Goal: Information Seeking & Learning: Learn about a topic

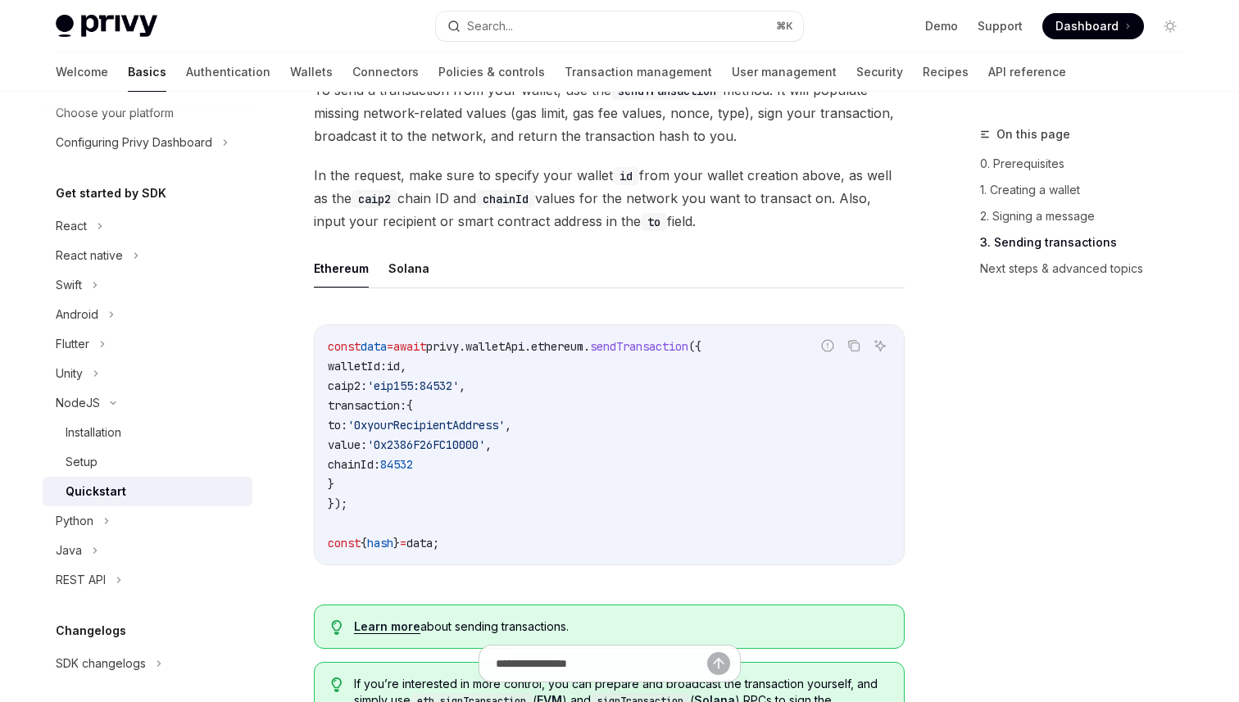
scroll to position [1211, 0]
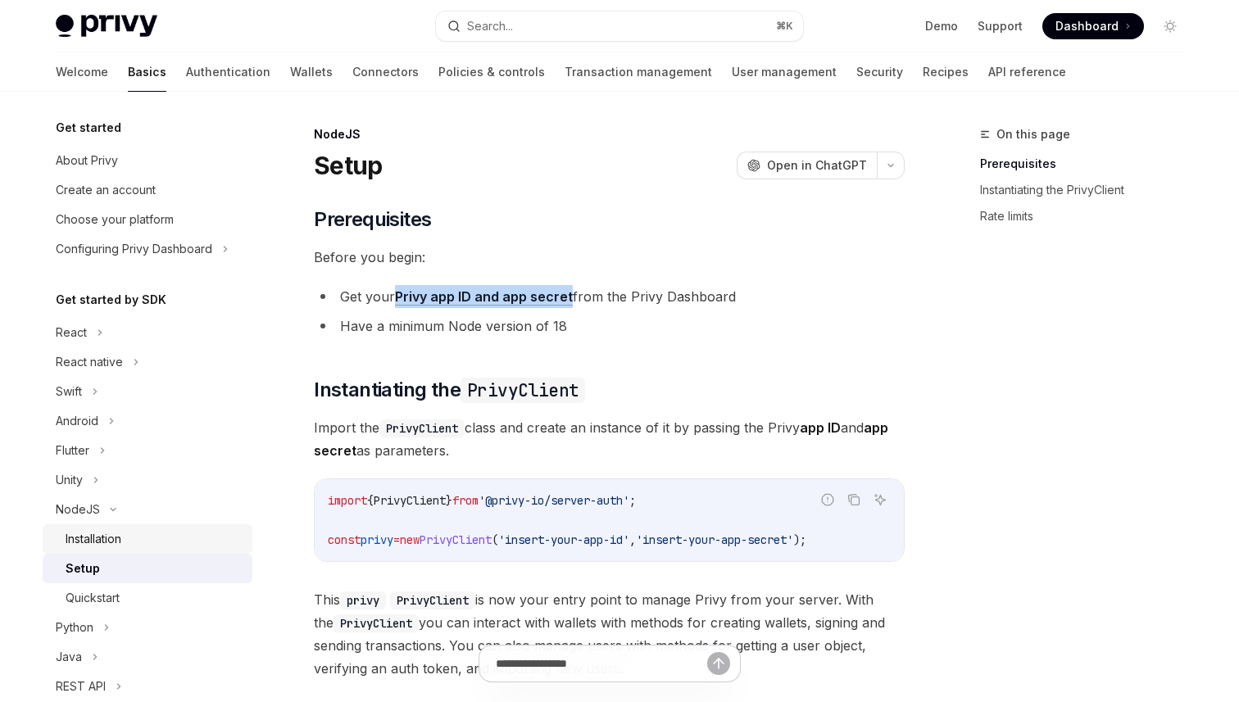
click at [138, 538] on div "Installation" at bounding box center [154, 539] width 177 height 20
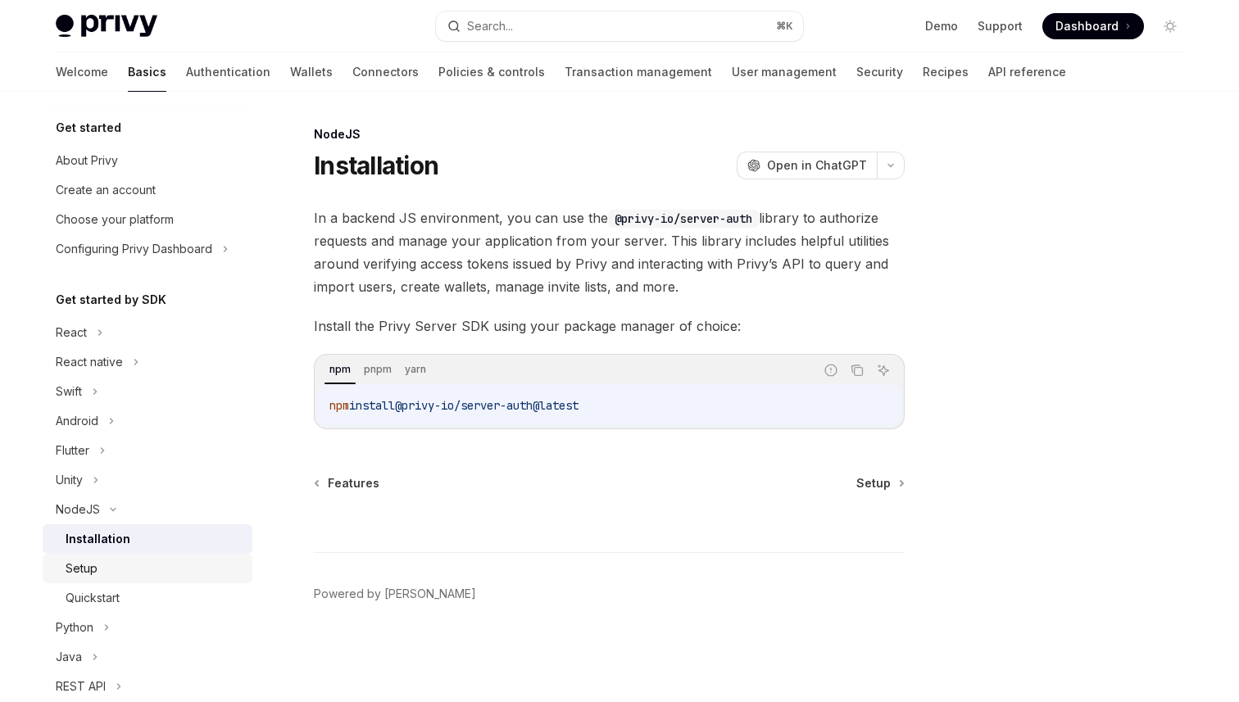
click at [138, 575] on div "Setup" at bounding box center [154, 569] width 177 height 20
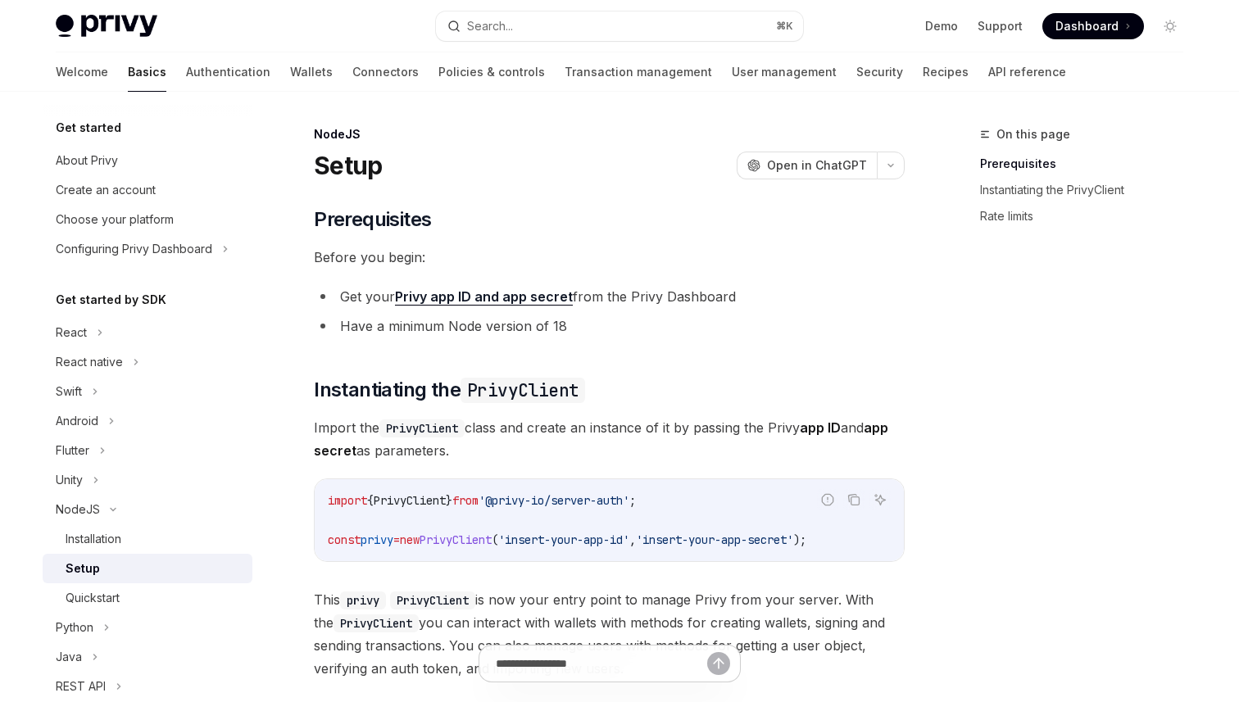
scroll to position [428, 0]
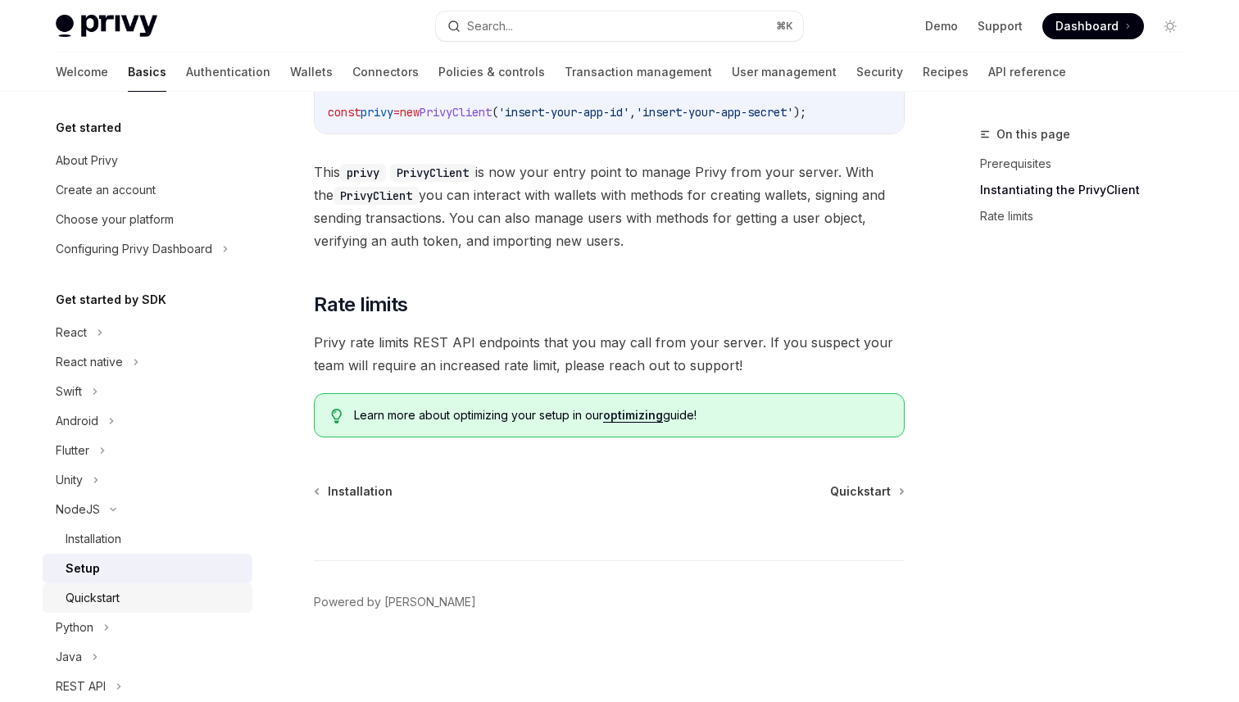
click at [184, 587] on link "Quickstart" at bounding box center [148, 597] width 210 height 29
type textarea "*"
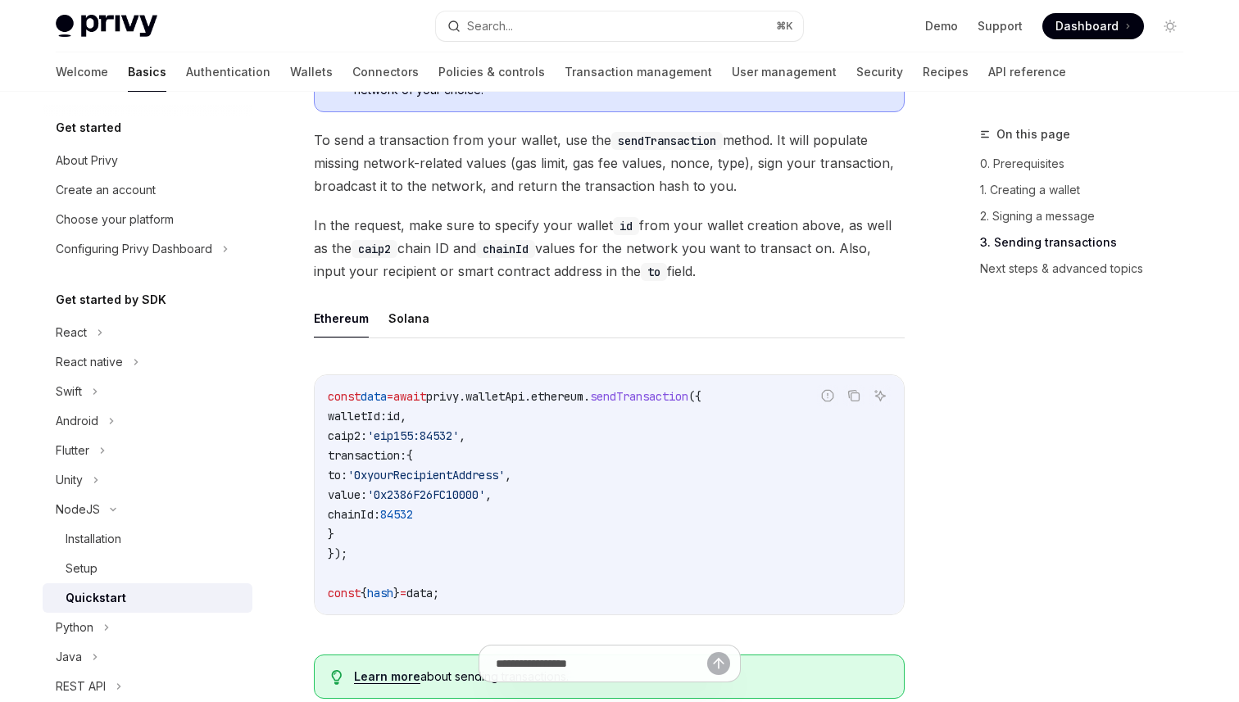
scroll to position [1182, 0]
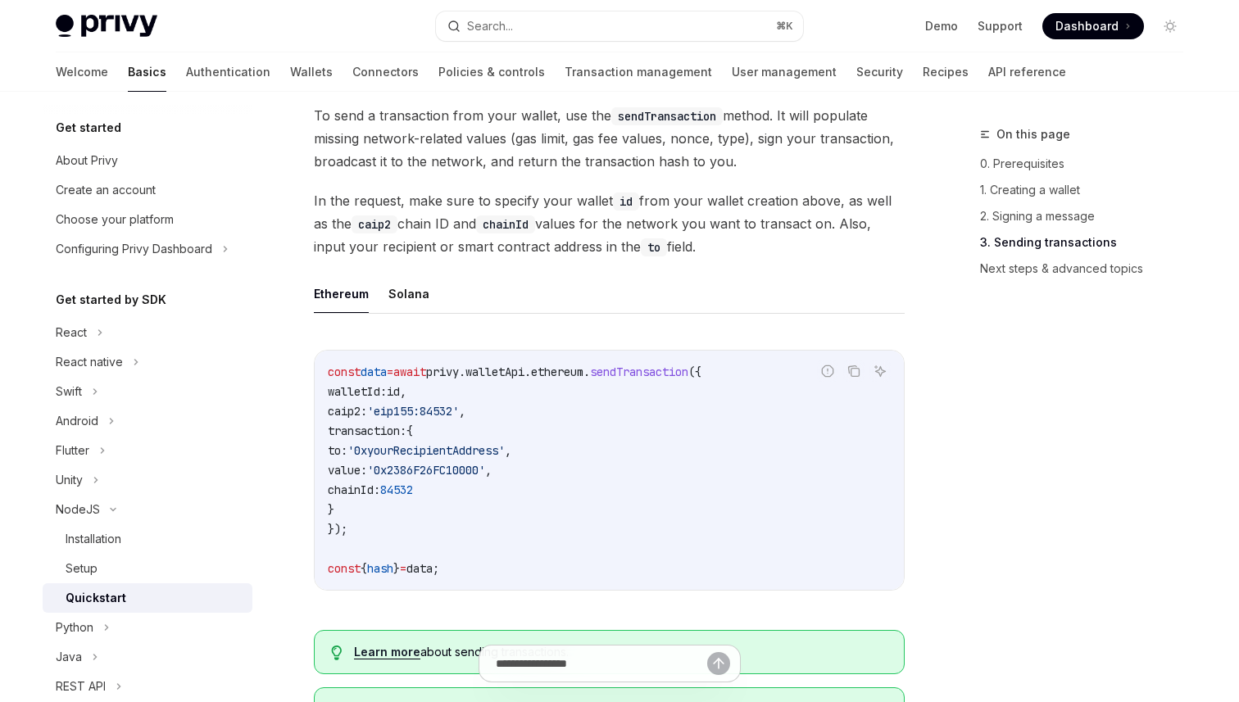
click at [380, 494] on span "chainId:" at bounding box center [354, 490] width 52 height 15
copy span "chainId"
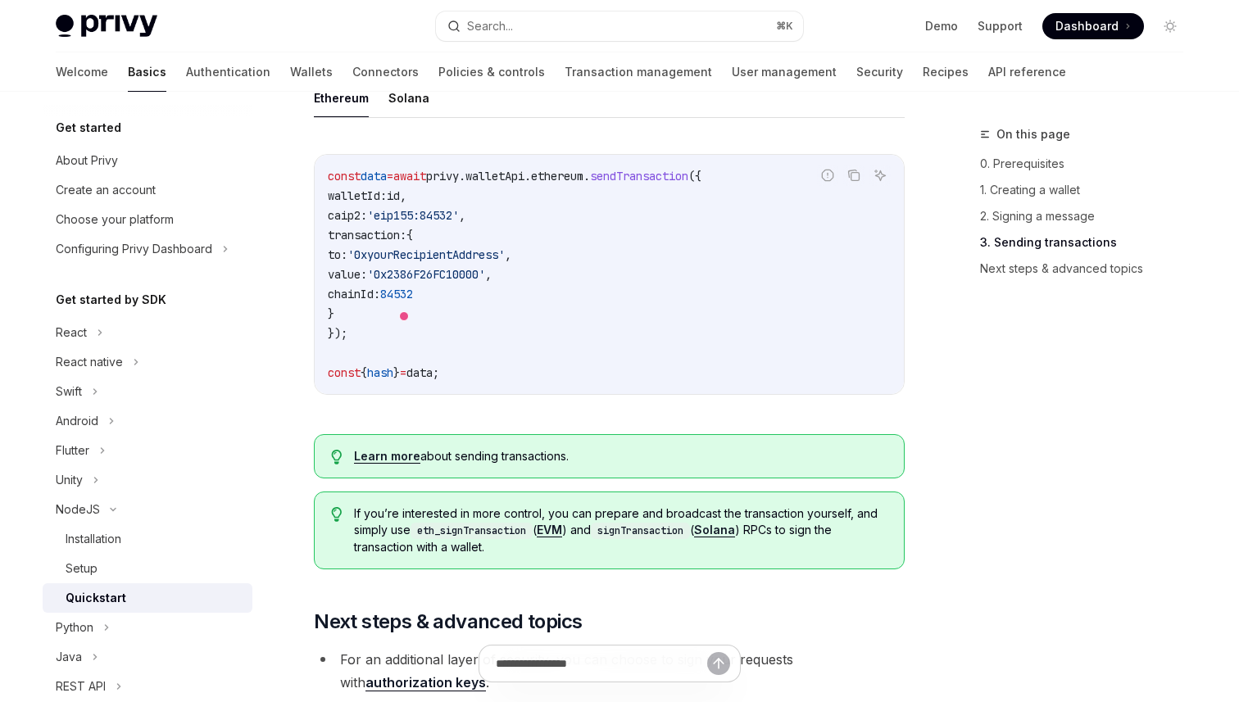
scroll to position [1184, 0]
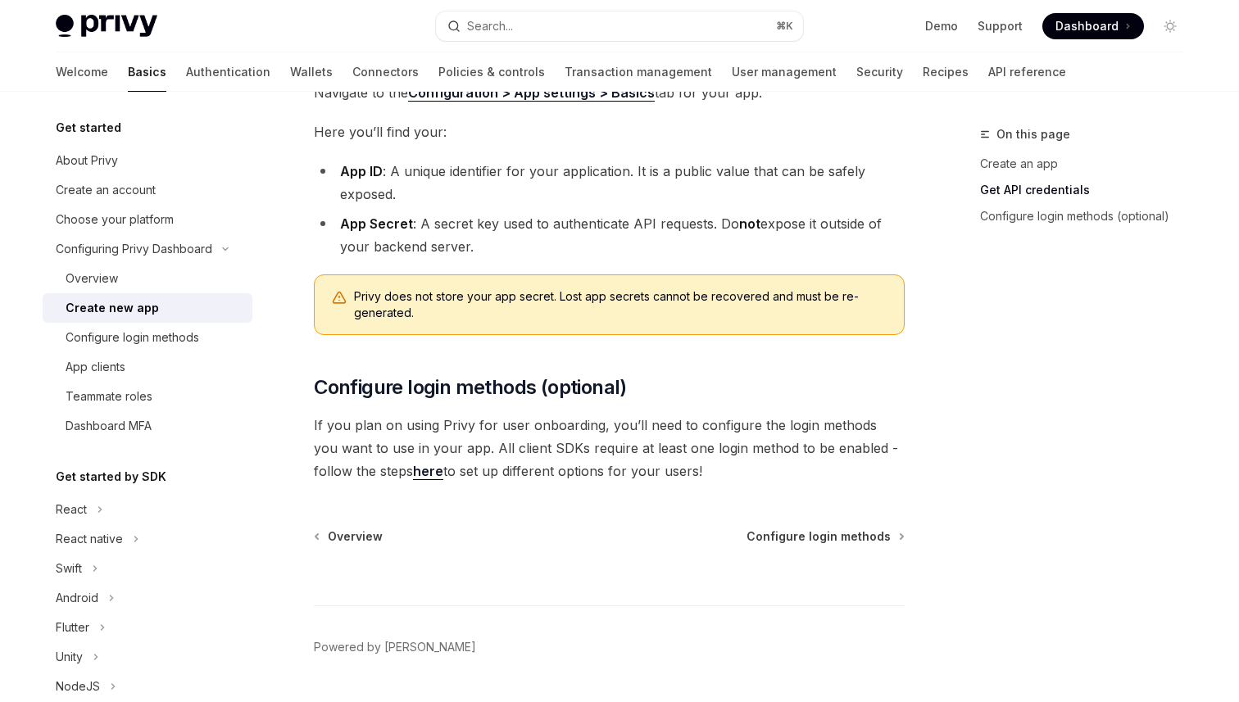
scroll to position [429, 0]
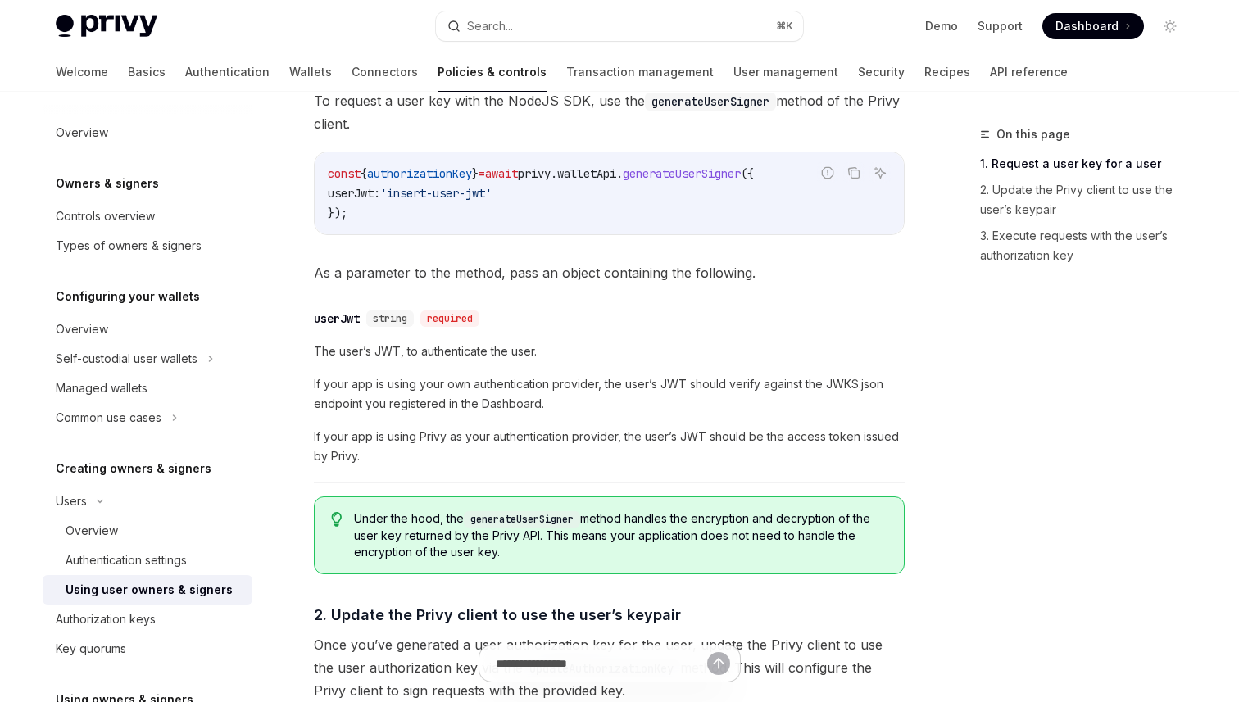
scroll to position [688, 0]
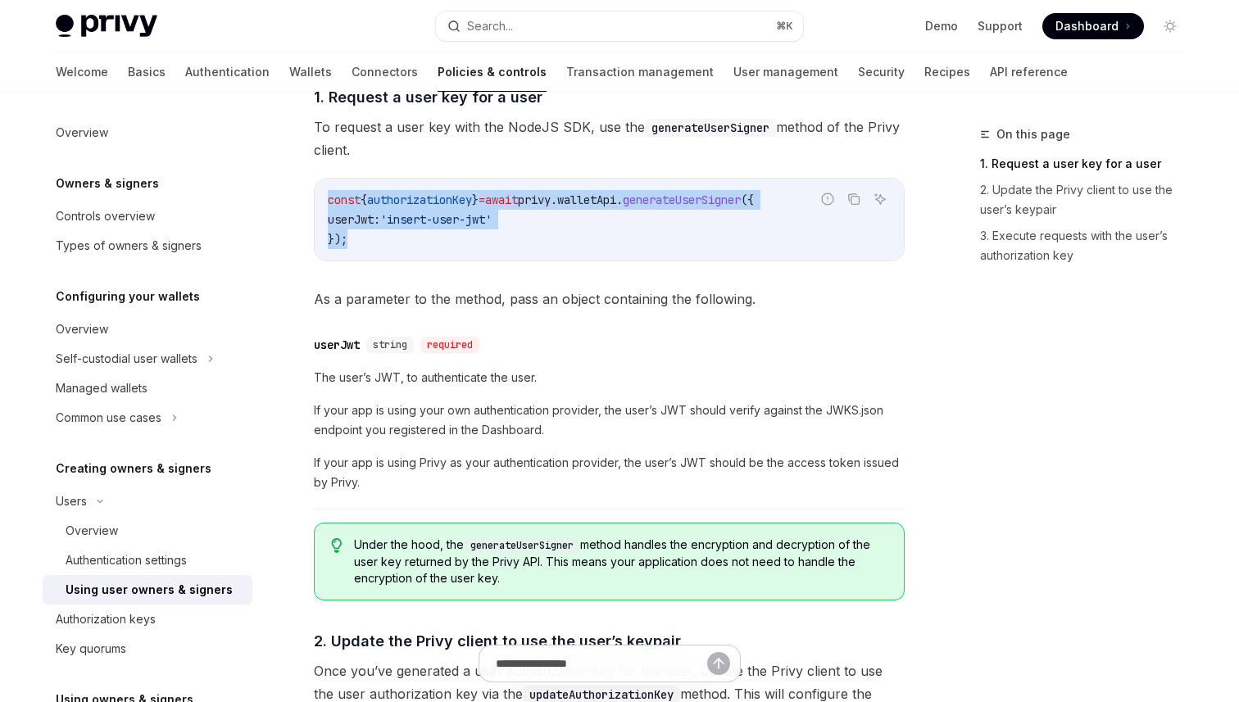
drag, startPoint x: 356, startPoint y: 237, endPoint x: 325, endPoint y: 207, distance: 42.3
click at [325, 206] on div "const { authorizationKey } = await privy . walletApi . generateUserSigner ({ us…" at bounding box center [609, 220] width 589 height 82
copy code "const { authorizationKey } = await privy . walletApi . generateUserSigner ({ us…"
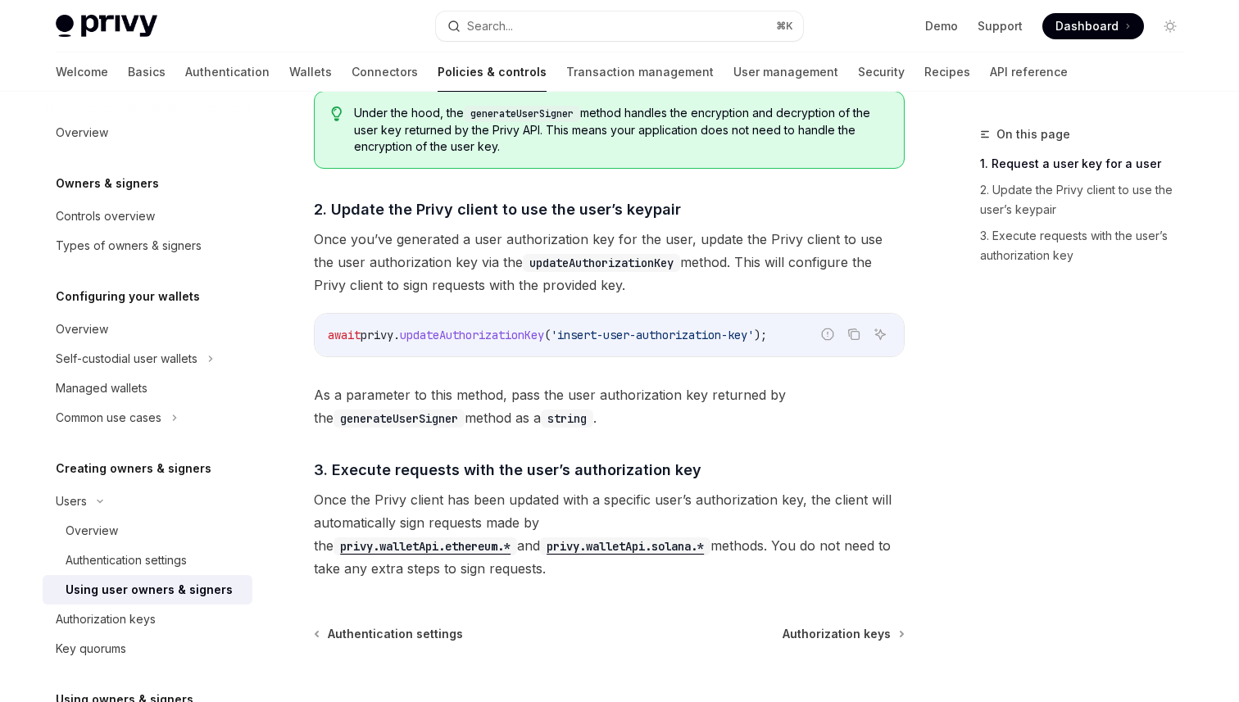
scroll to position [1118, 0]
click at [851, 337] on icon "Copy the contents from the code block" at bounding box center [853, 335] width 13 height 13
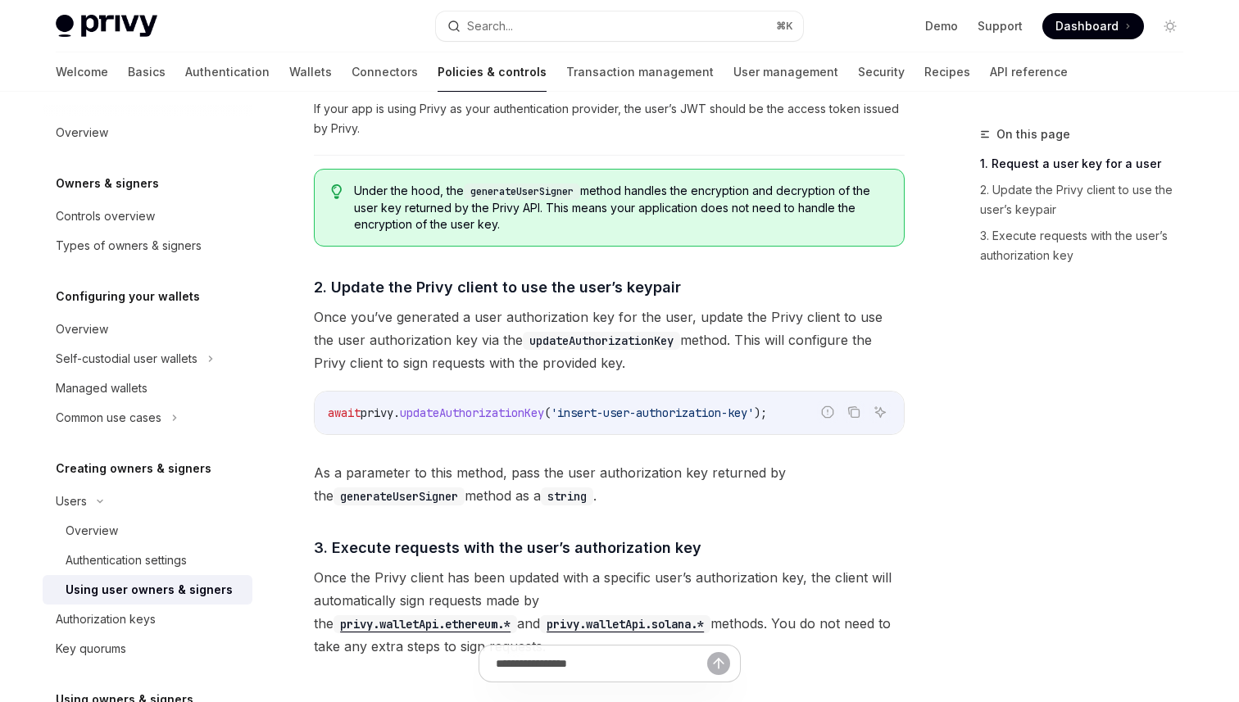
scroll to position [1056, 0]
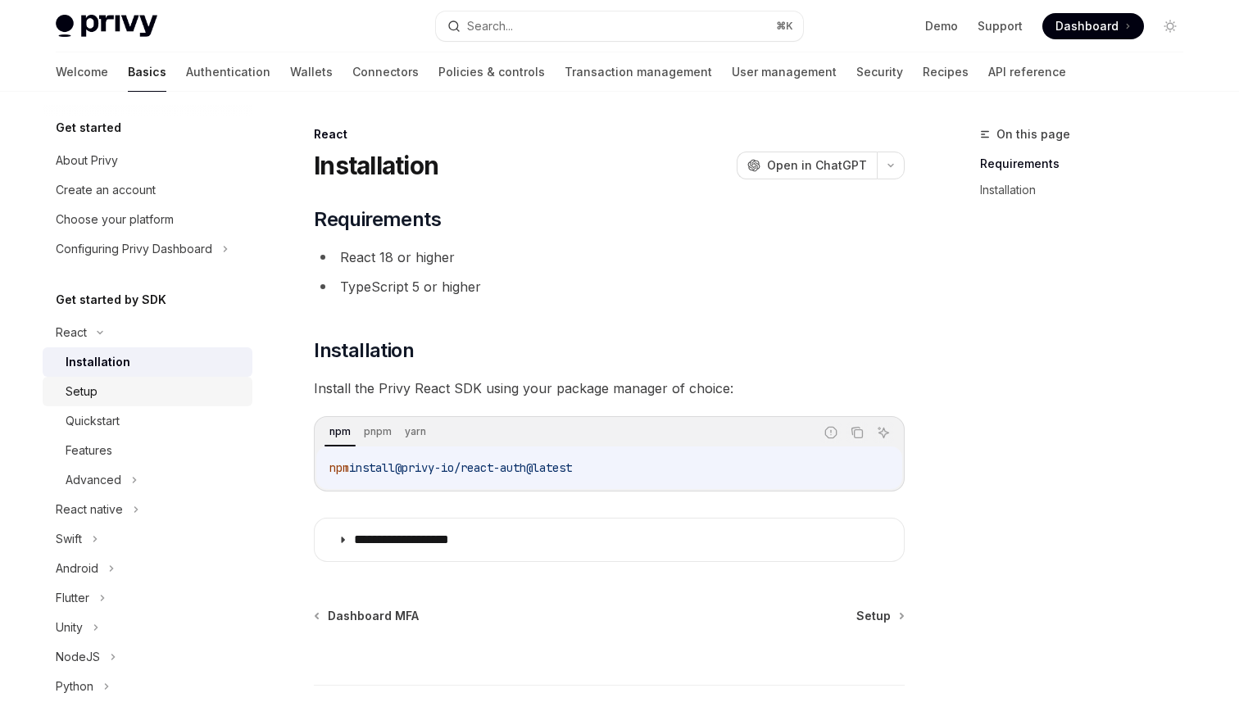
click at [125, 397] on div "Setup" at bounding box center [154, 392] width 177 height 20
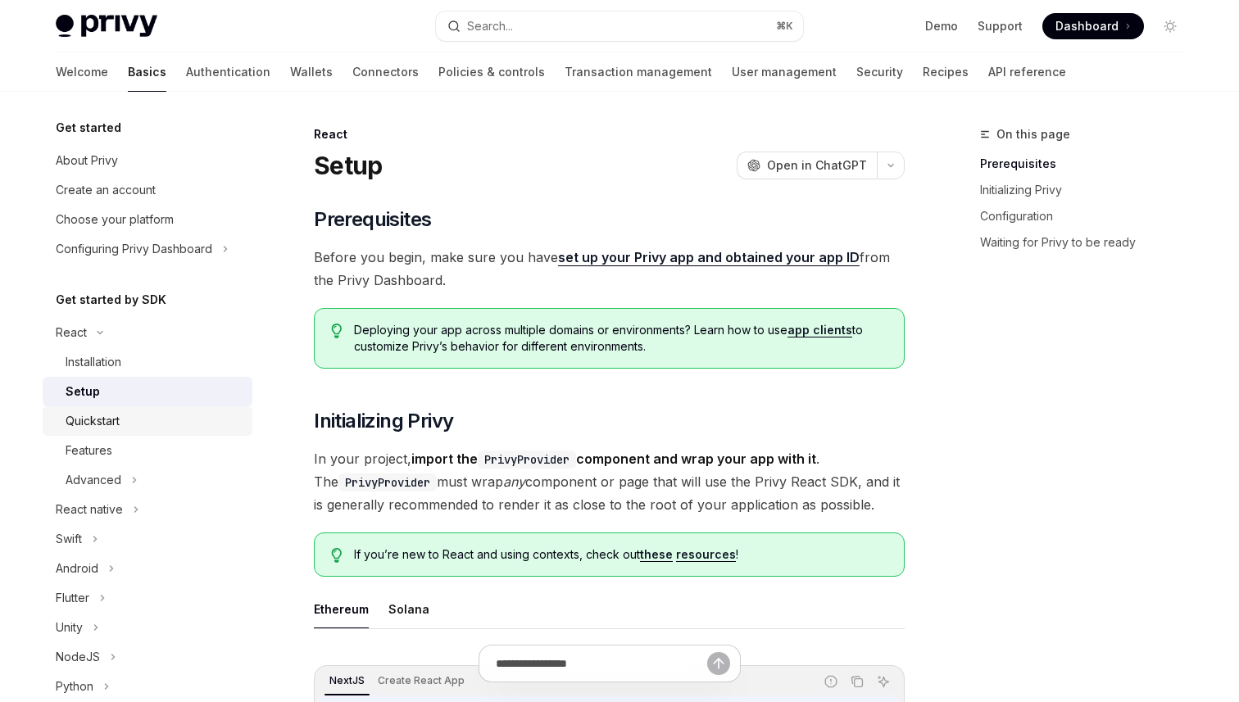
click at [129, 433] on link "Quickstart" at bounding box center [148, 420] width 210 height 29
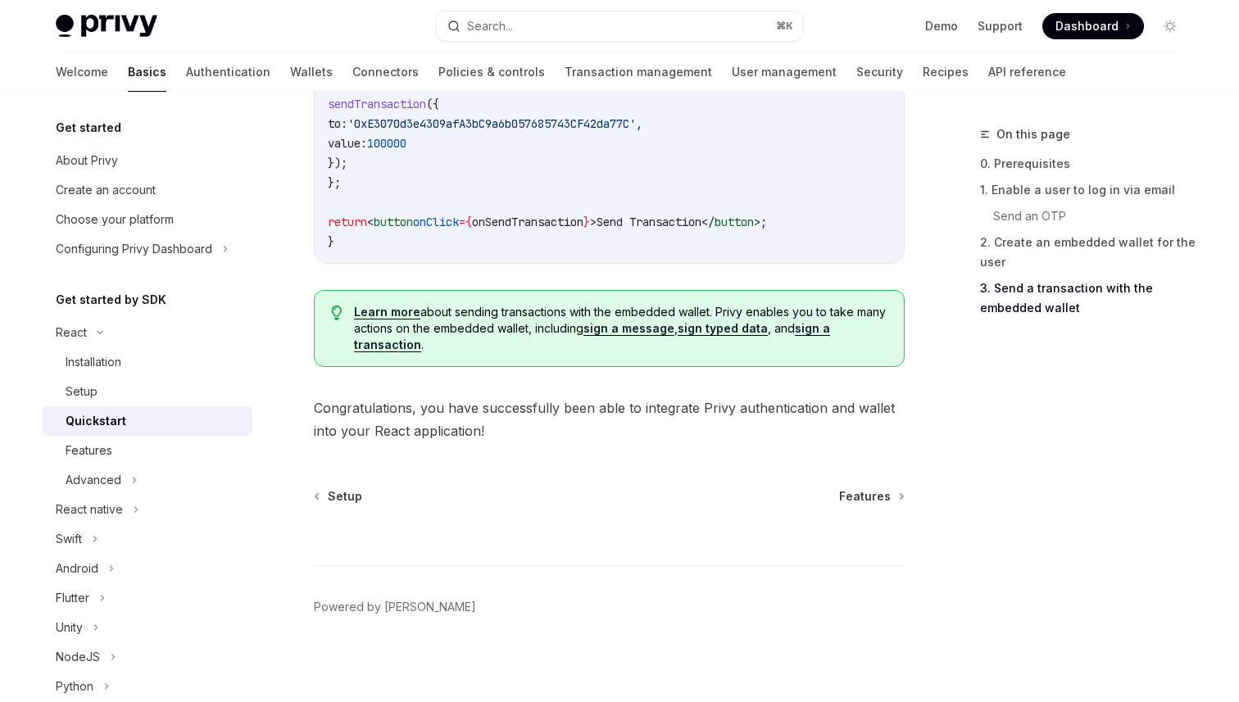
scroll to position [1701, 0]
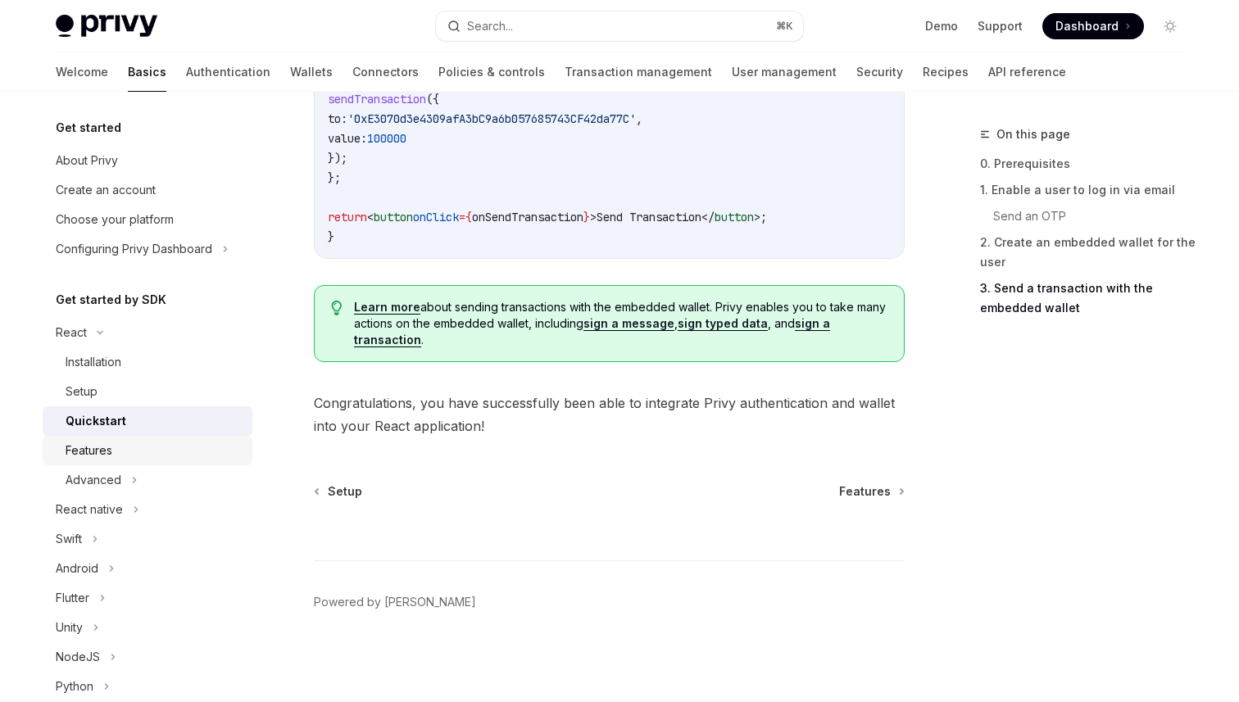
click at [157, 448] on div "Features" at bounding box center [154, 451] width 177 height 20
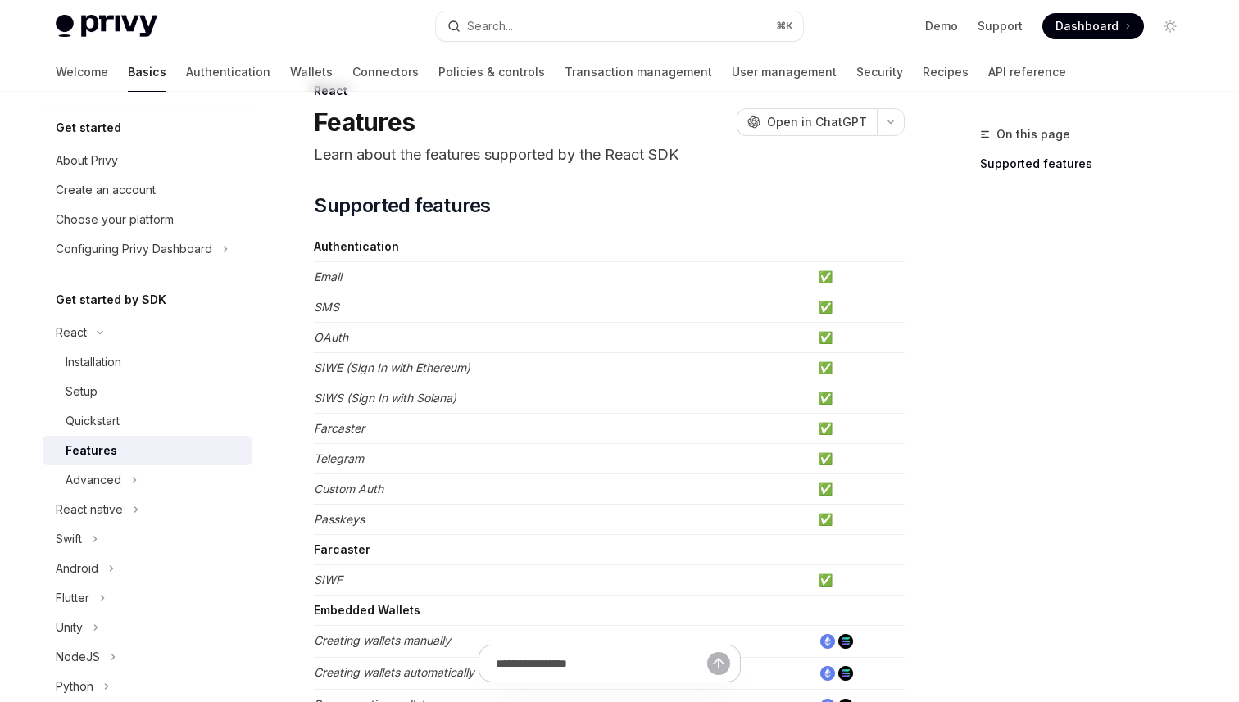
scroll to position [25, 0]
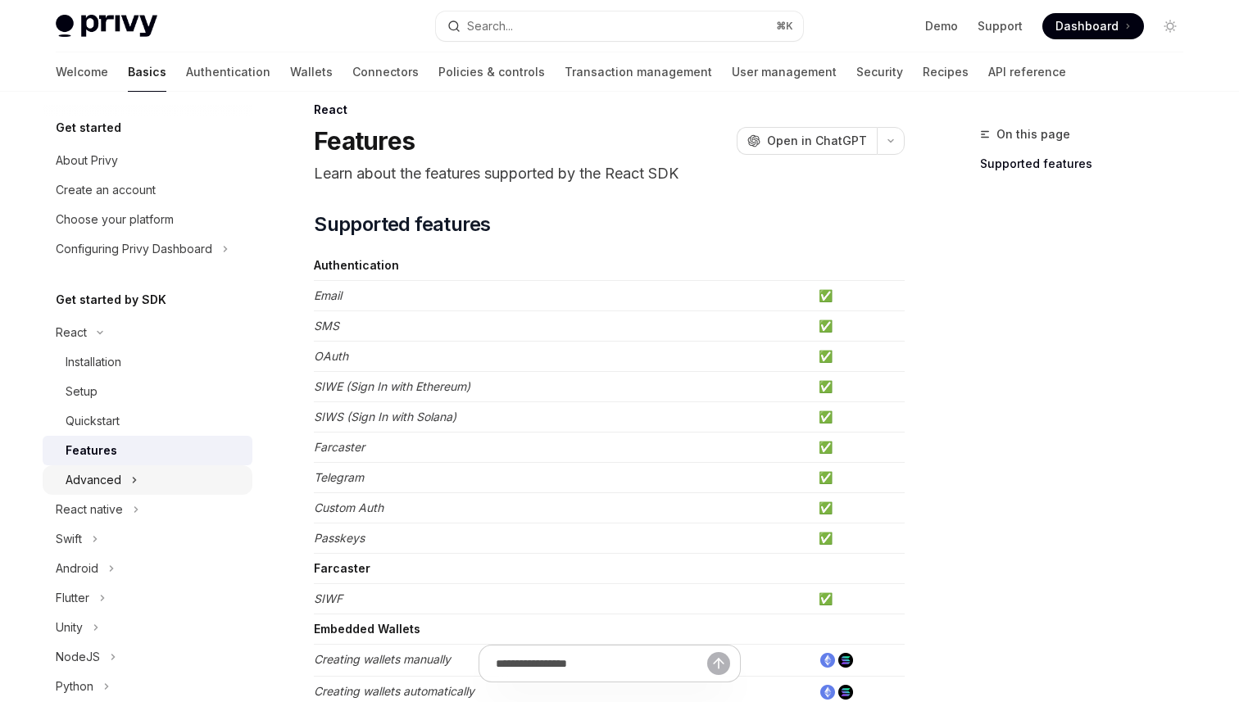
click at [143, 478] on div "Advanced" at bounding box center [148, 479] width 210 height 29
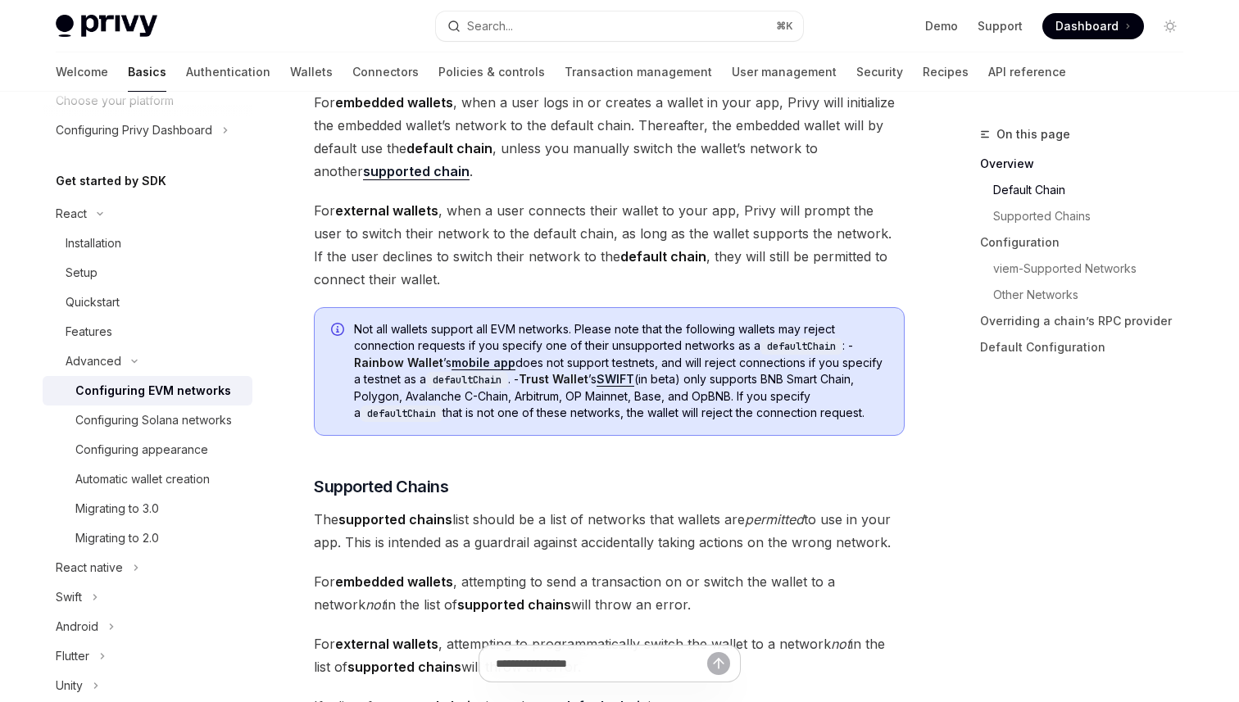
scroll to position [671, 0]
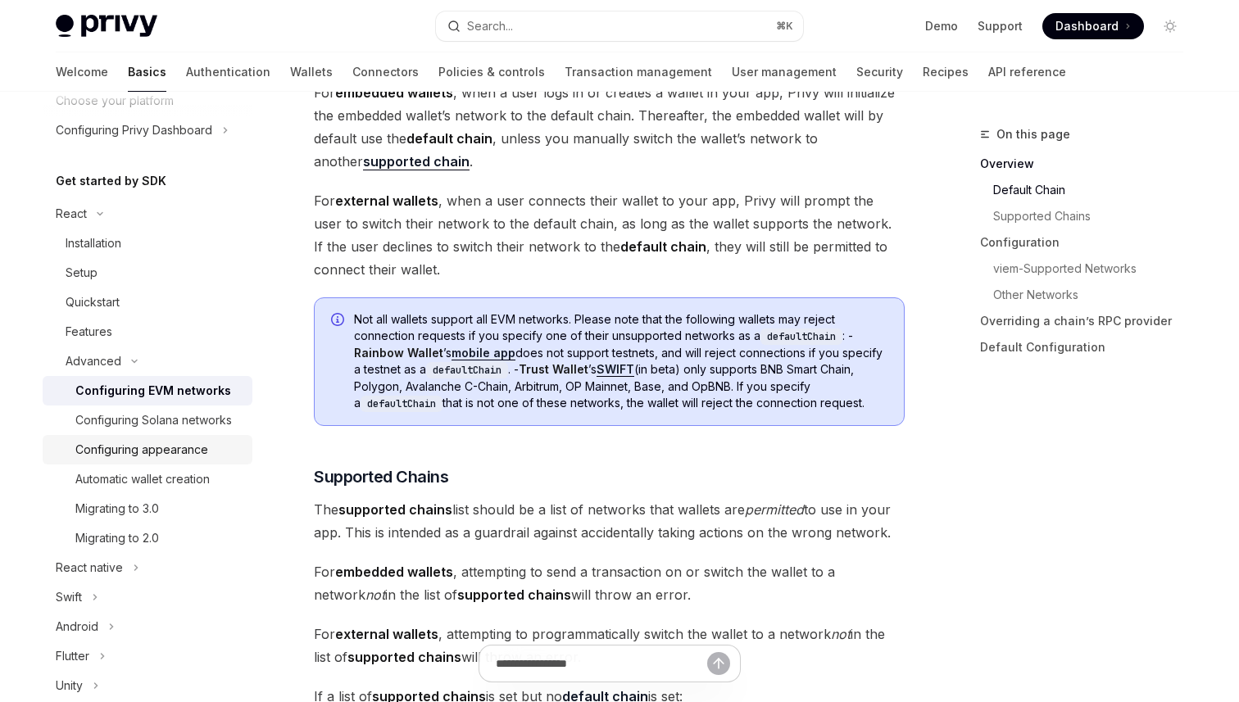
click at [202, 447] on div "Configuring appearance" at bounding box center [141, 450] width 133 height 20
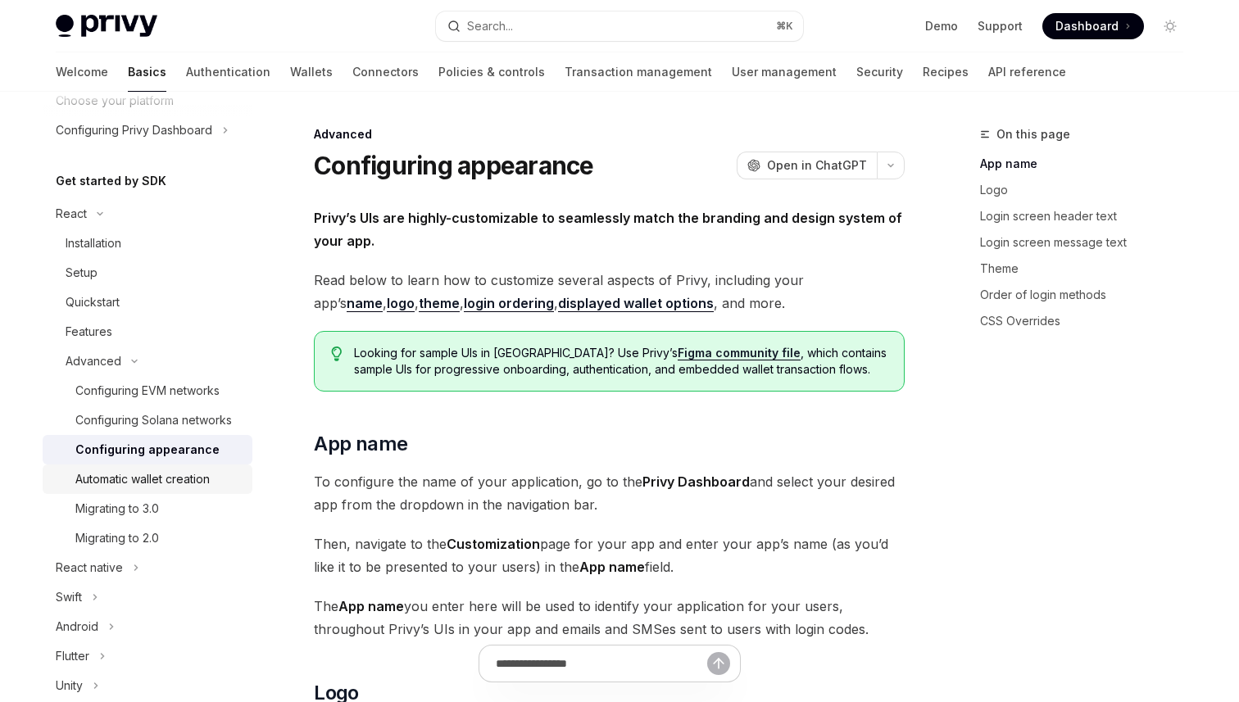
click at [204, 470] on div "Automatic wallet creation" at bounding box center [142, 480] width 134 height 20
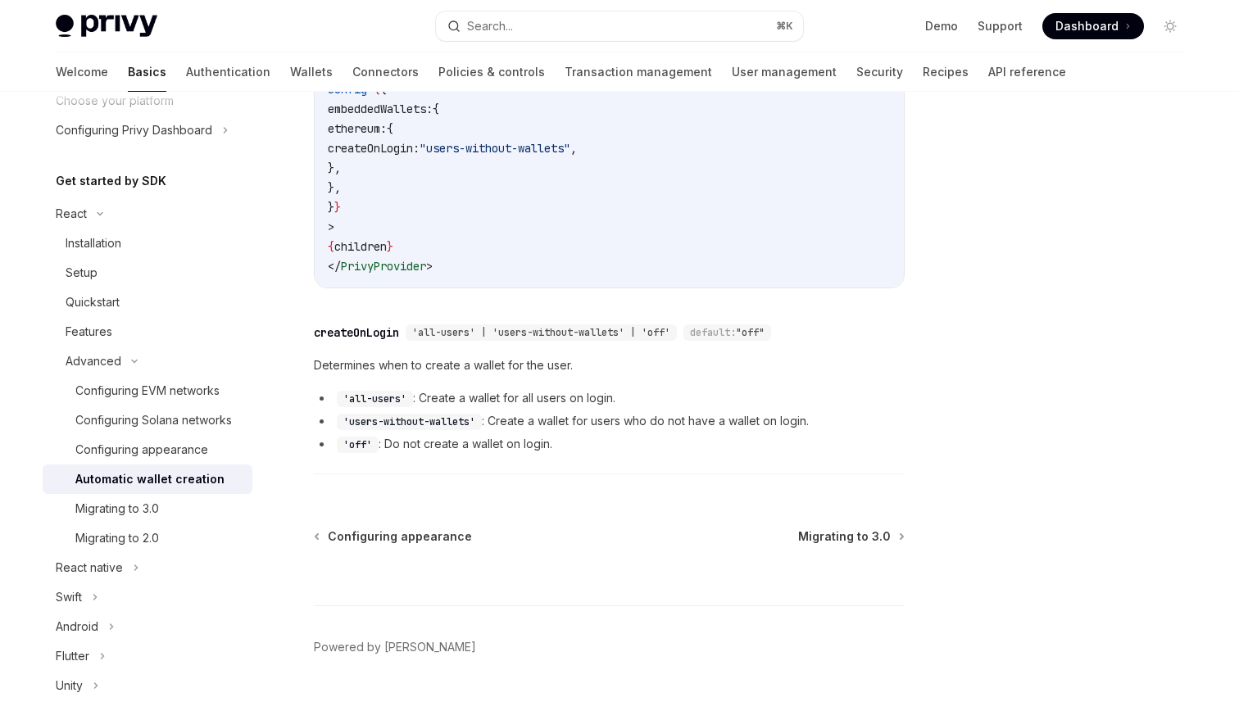
scroll to position [588, 0]
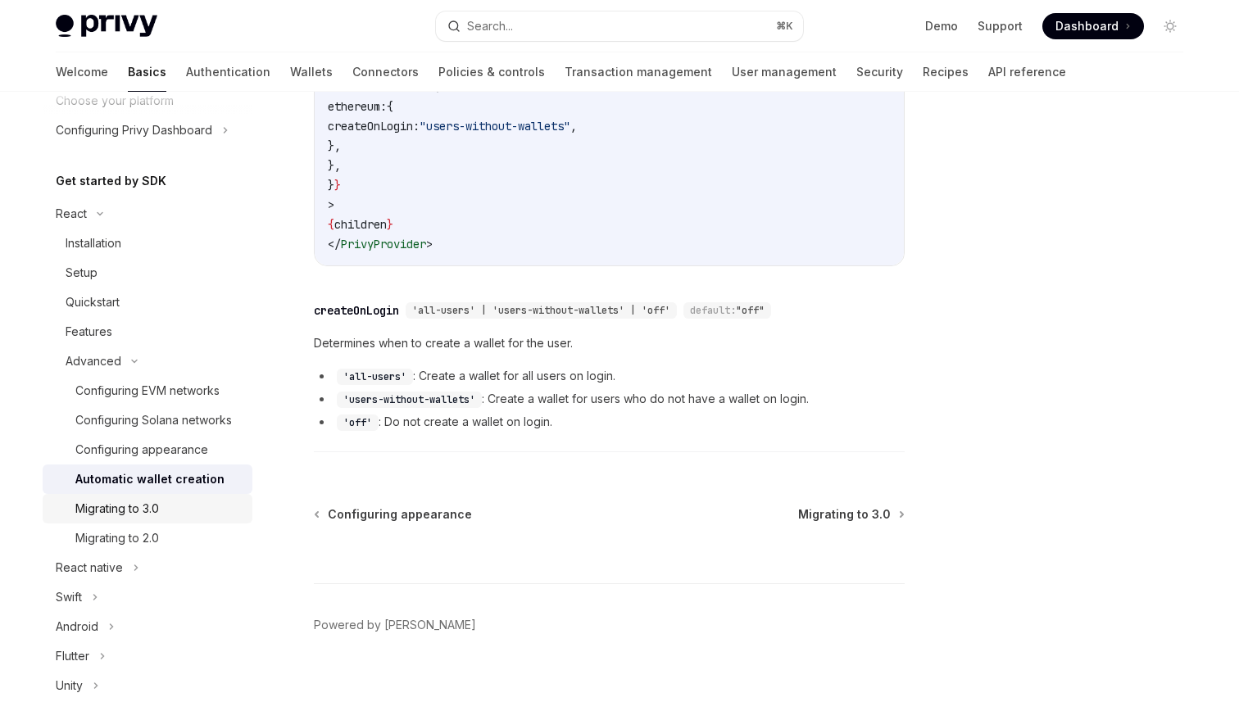
click at [161, 511] on div "Migrating to 3.0" at bounding box center [158, 509] width 167 height 20
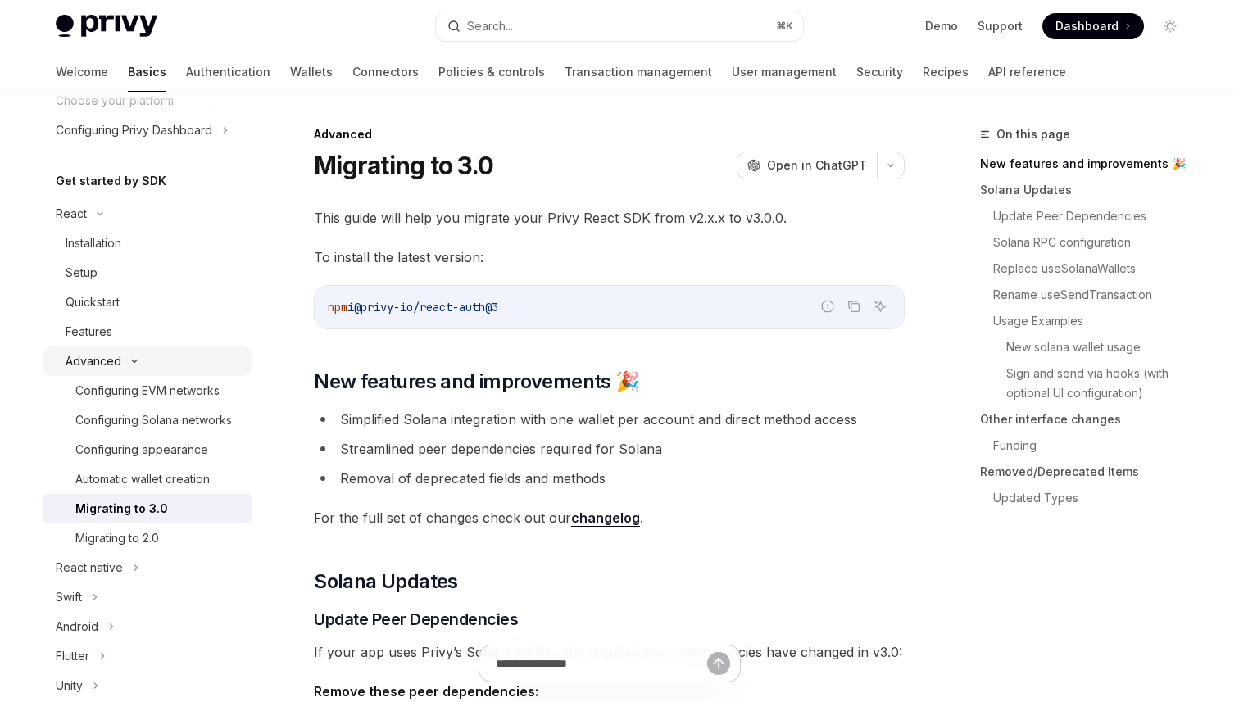
click at [109, 363] on div "Advanced" at bounding box center [94, 362] width 56 height 20
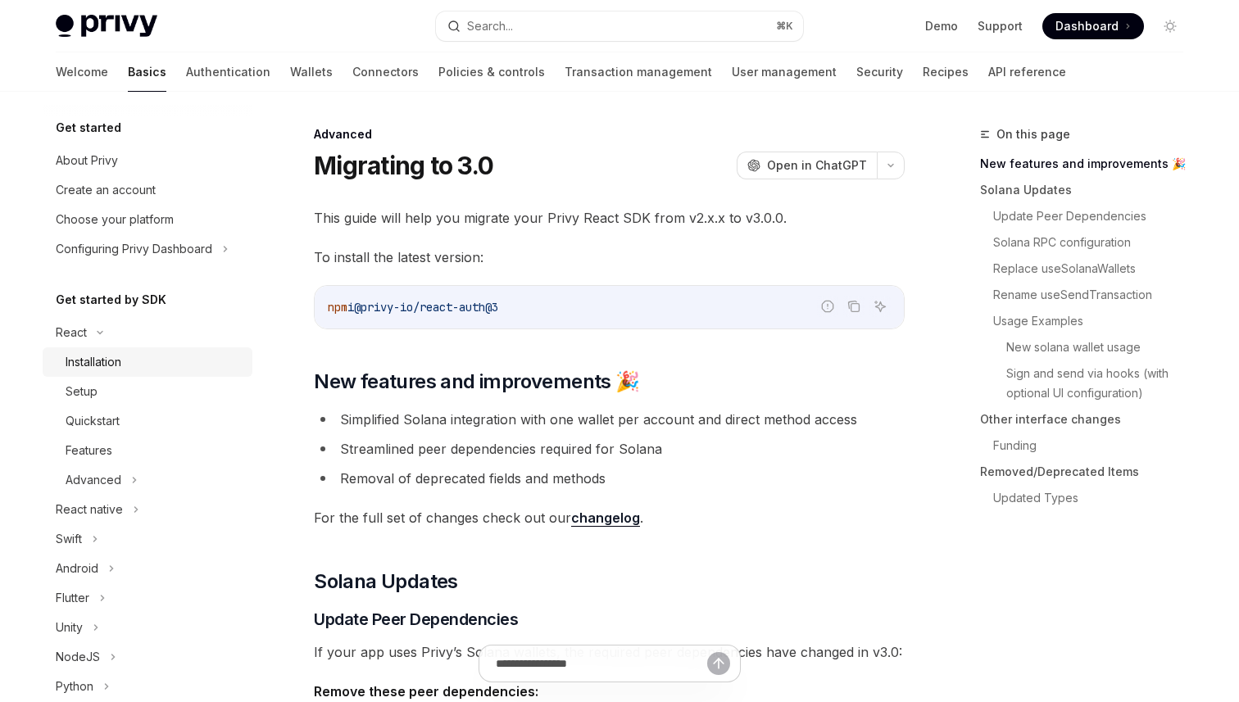
click at [121, 352] on div "Installation" at bounding box center [94, 362] width 56 height 20
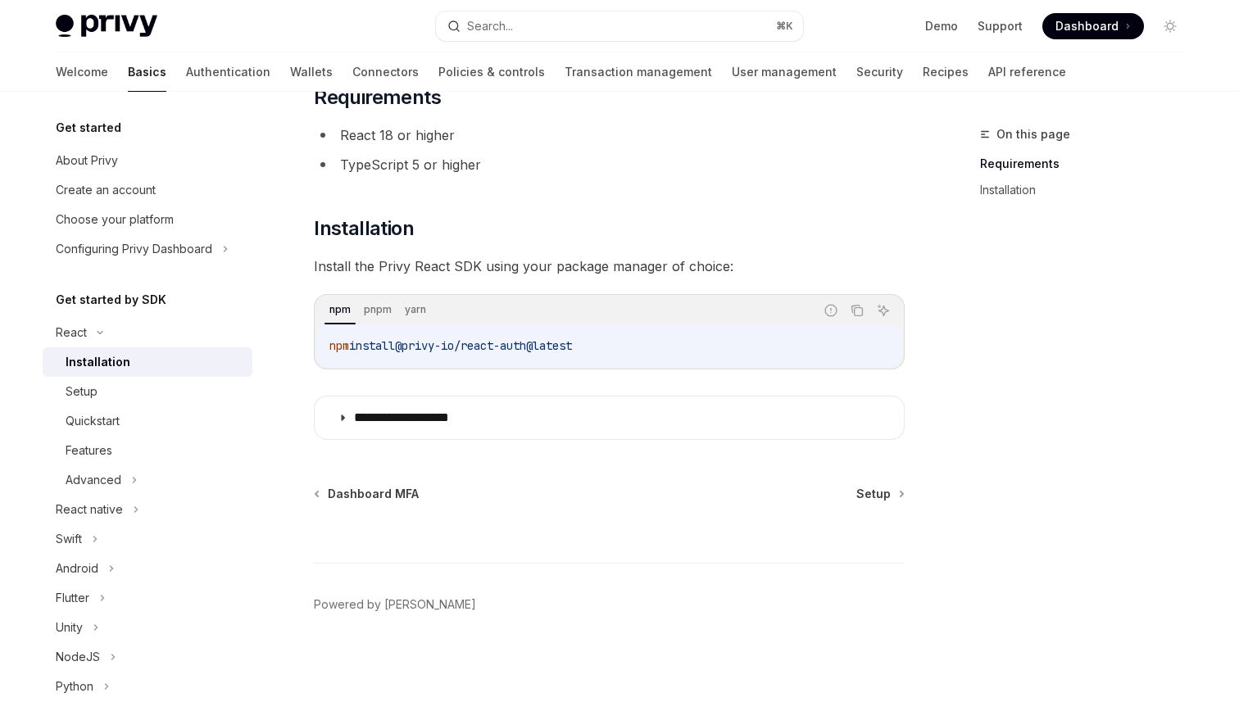
scroll to position [125, 0]
click at [114, 389] on div "Setup" at bounding box center [154, 392] width 177 height 20
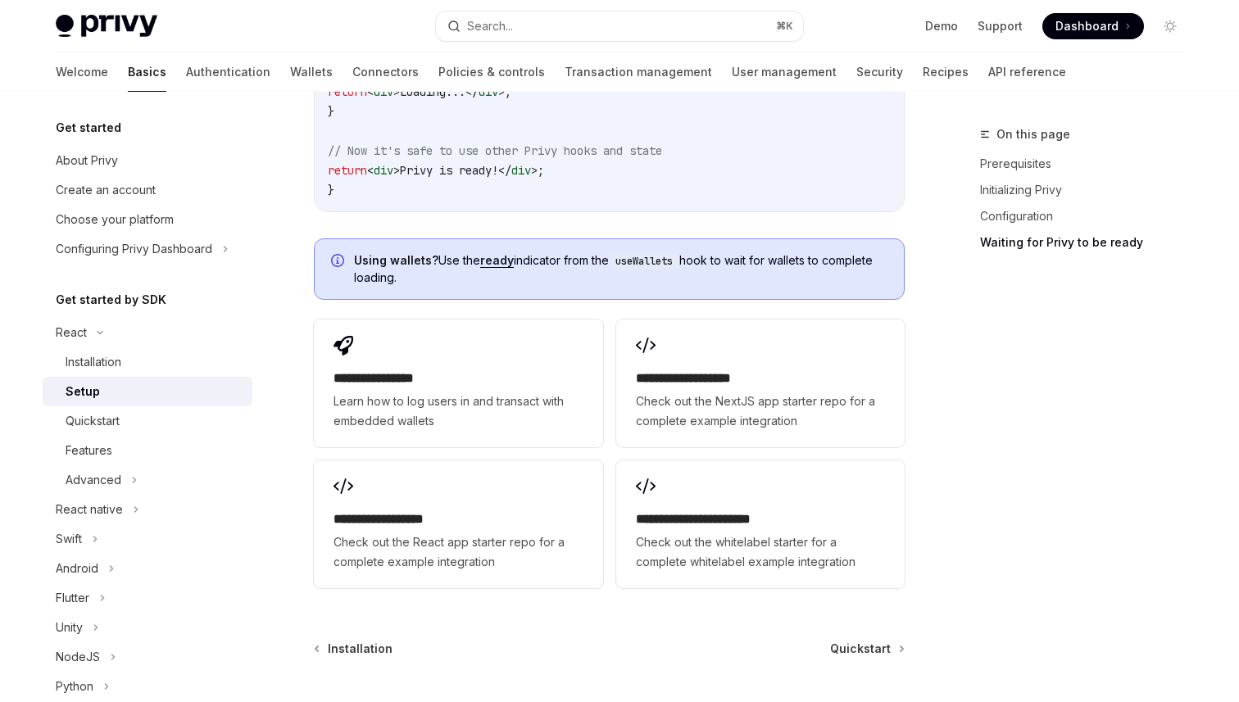
scroll to position [2006, 0]
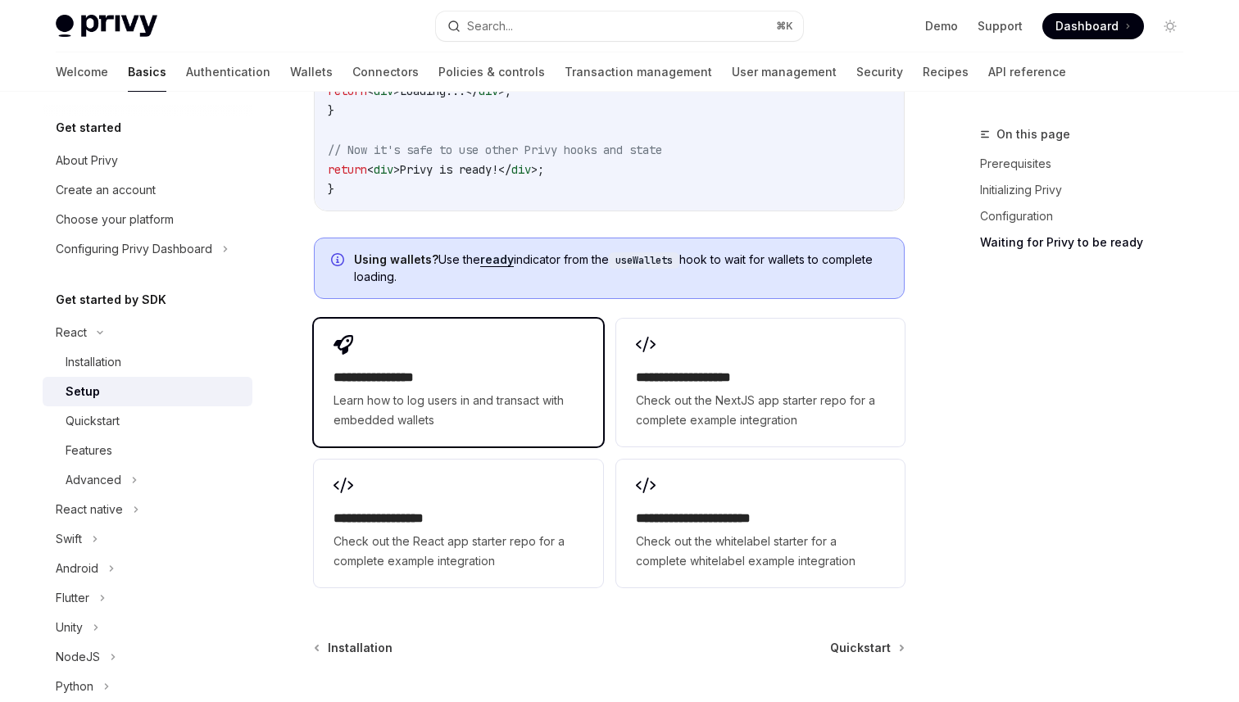
click at [550, 393] on span "Learn how to log users in and transact with embedded wallets" at bounding box center [458, 410] width 249 height 39
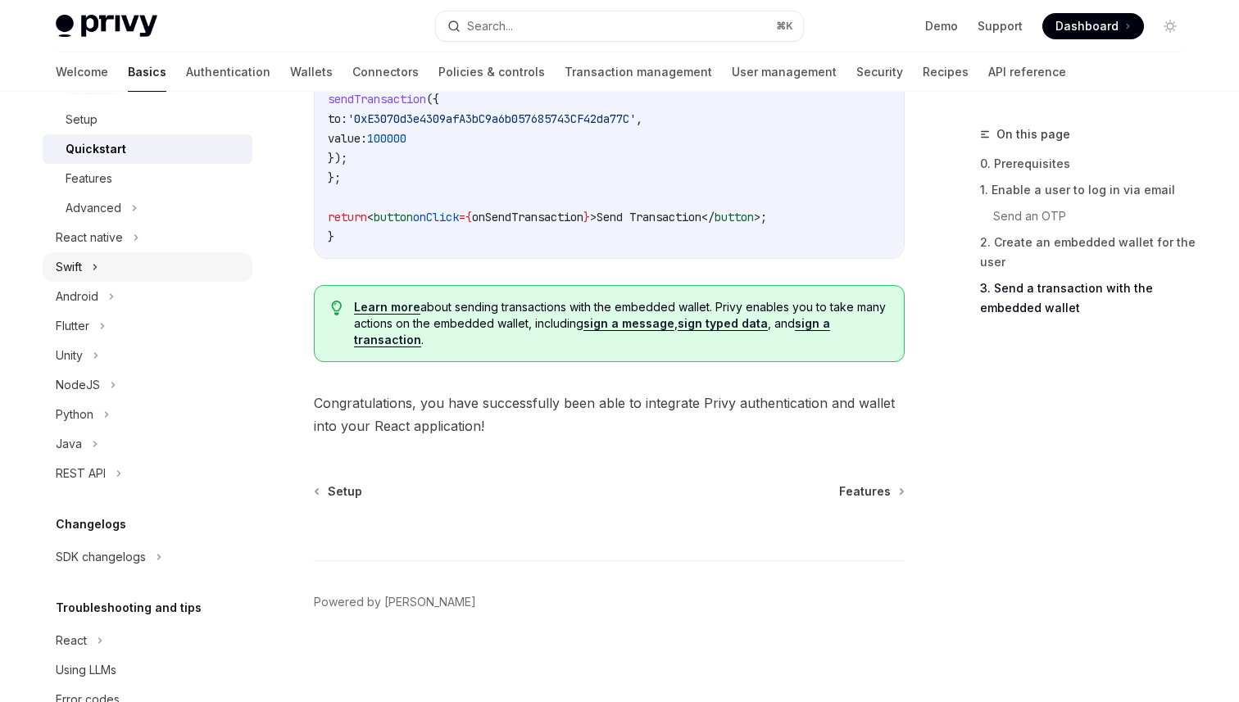
scroll to position [317, 0]
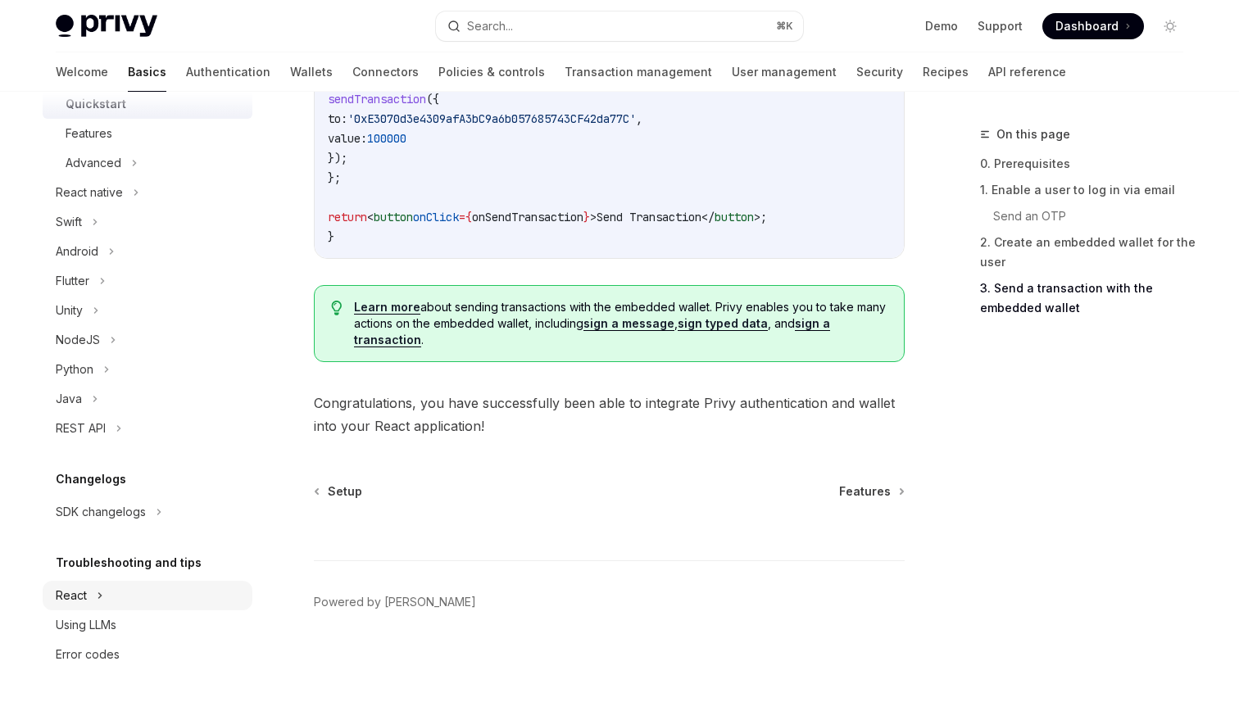
click at [92, 593] on div "React" at bounding box center [148, 595] width 210 height 29
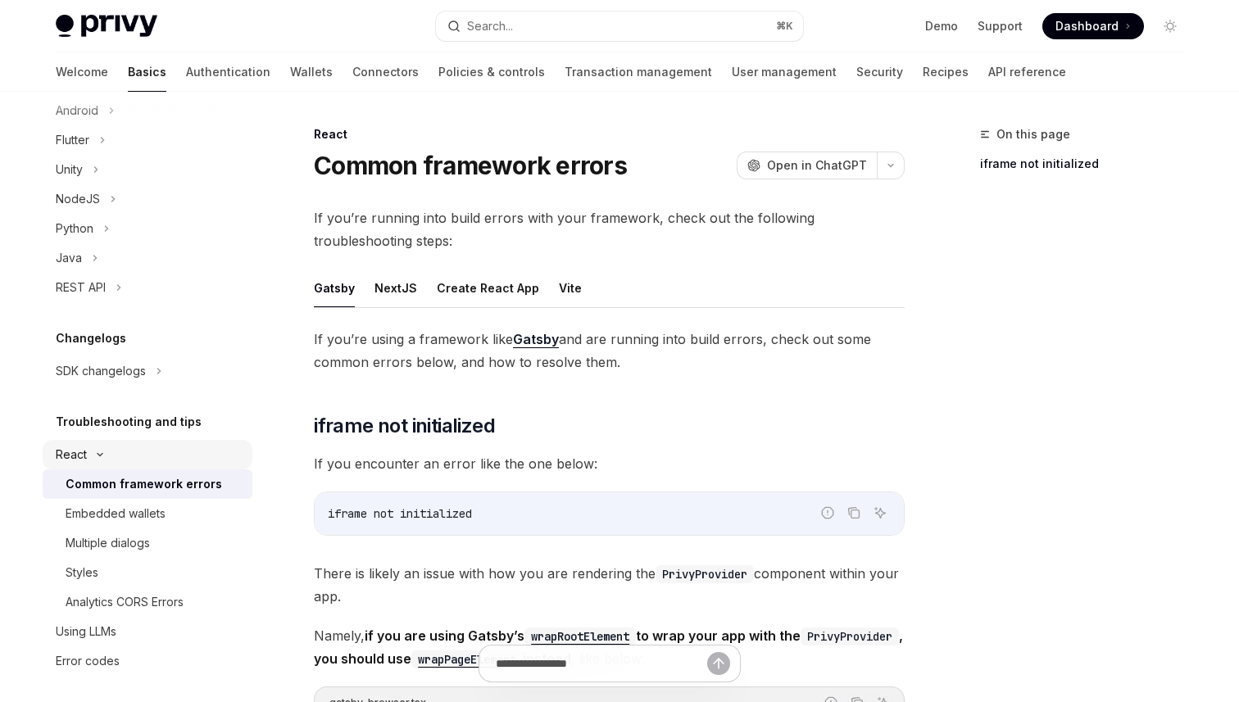
scroll to position [465, 0]
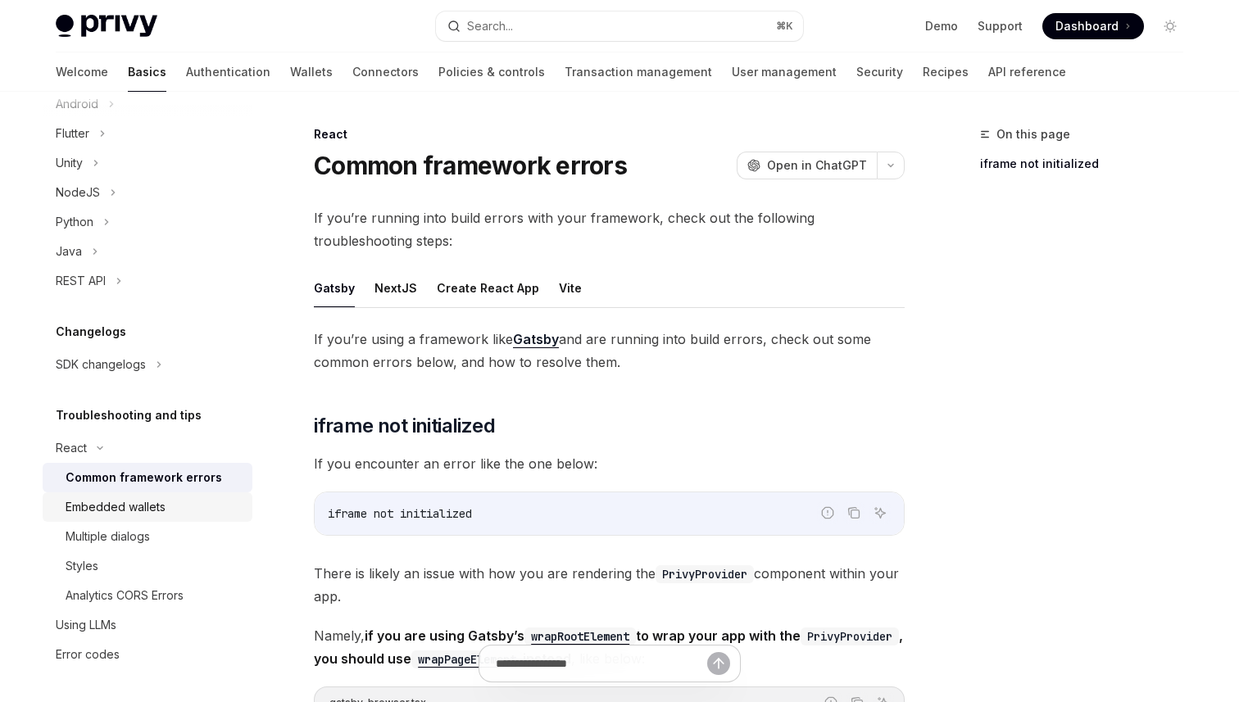
click at [180, 507] on div "Embedded wallets" at bounding box center [154, 507] width 177 height 20
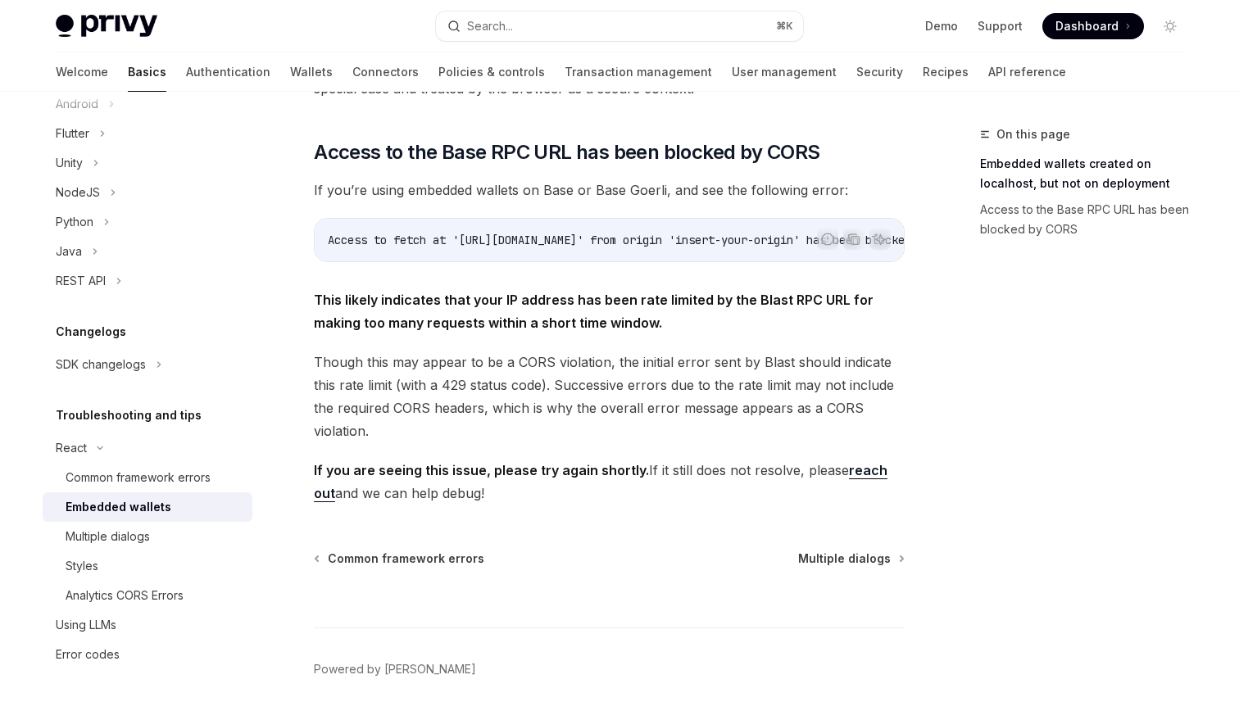
scroll to position [482, 0]
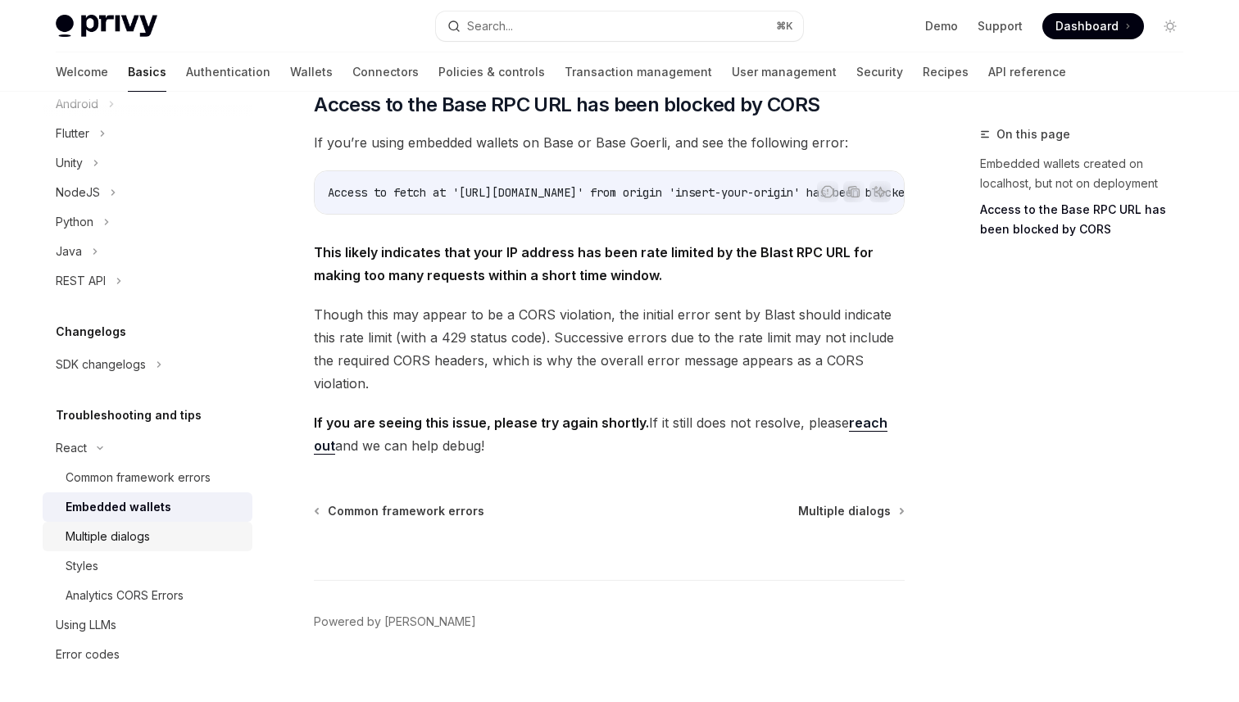
click at [152, 532] on div "Multiple dialogs" at bounding box center [154, 537] width 177 height 20
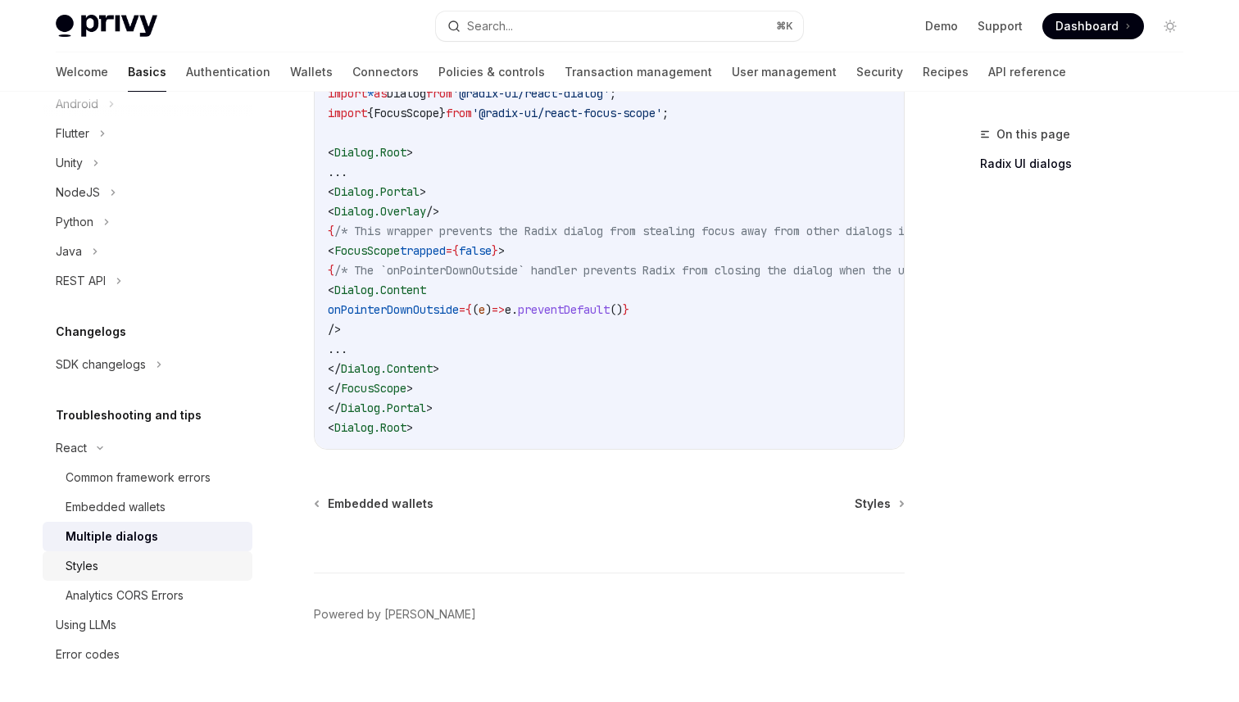
click at [162, 566] on div "Styles" at bounding box center [154, 566] width 177 height 20
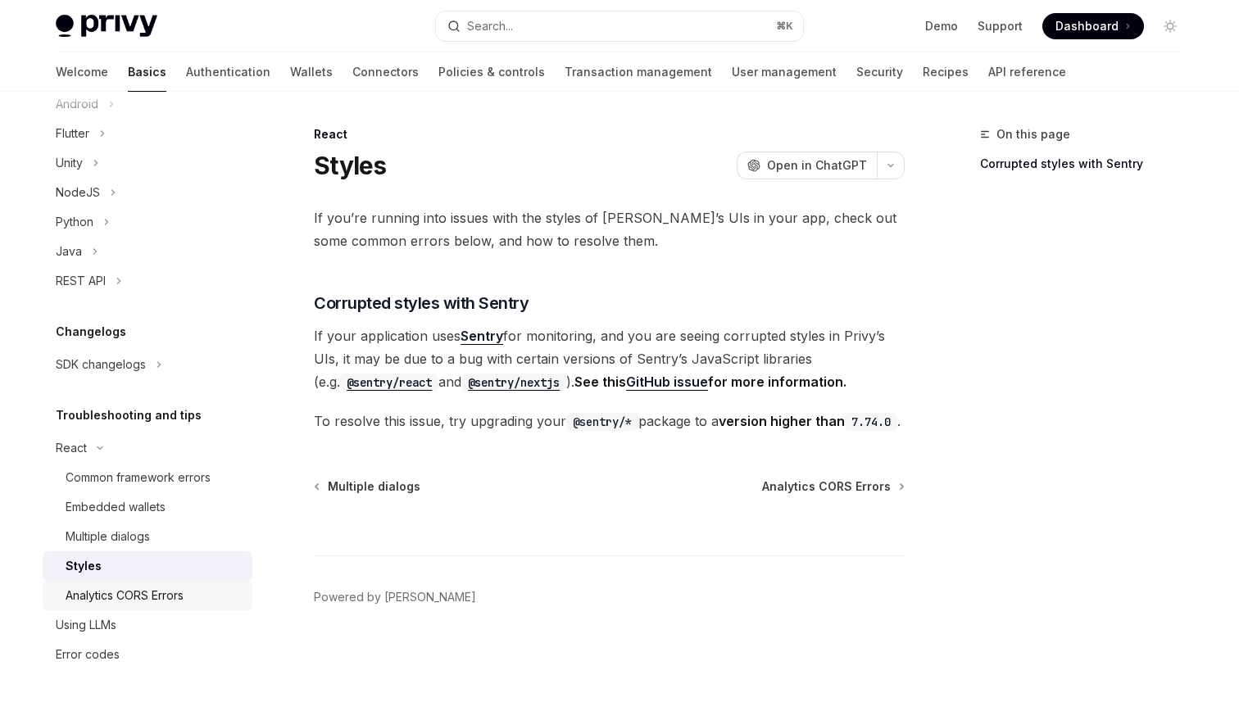
click at [165, 588] on div "Analytics CORS Errors" at bounding box center [125, 596] width 118 height 20
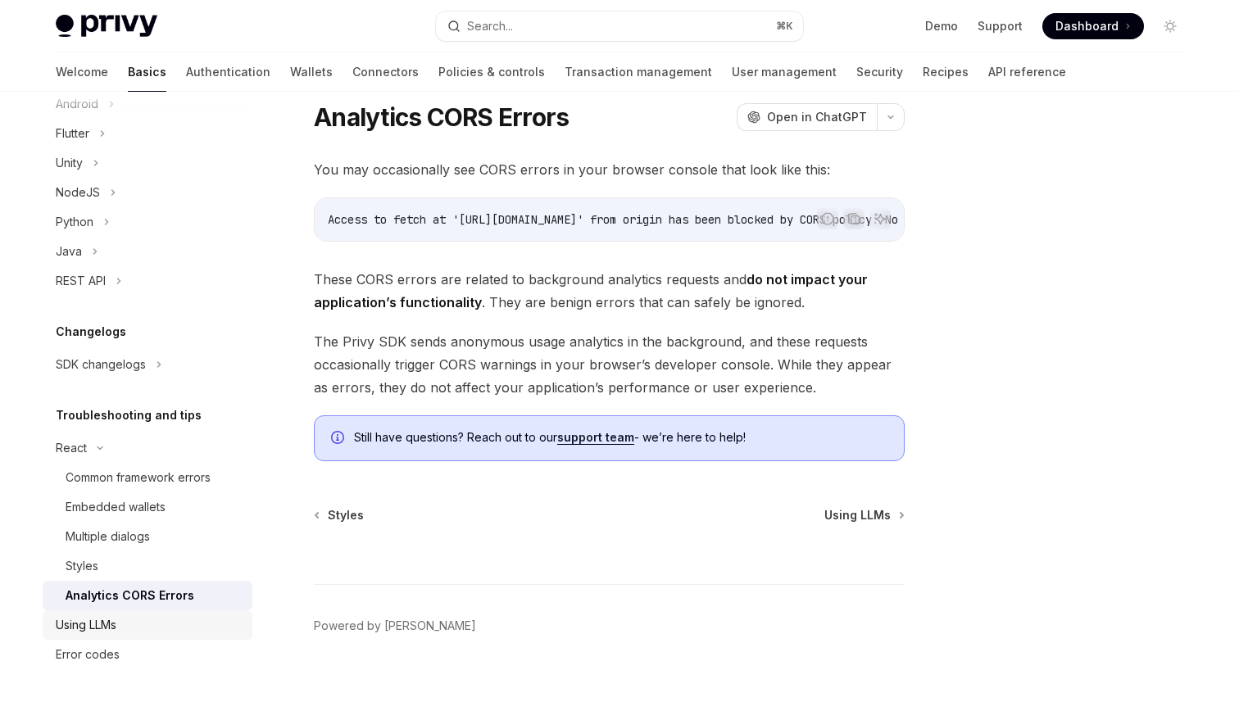
scroll to position [61, 0]
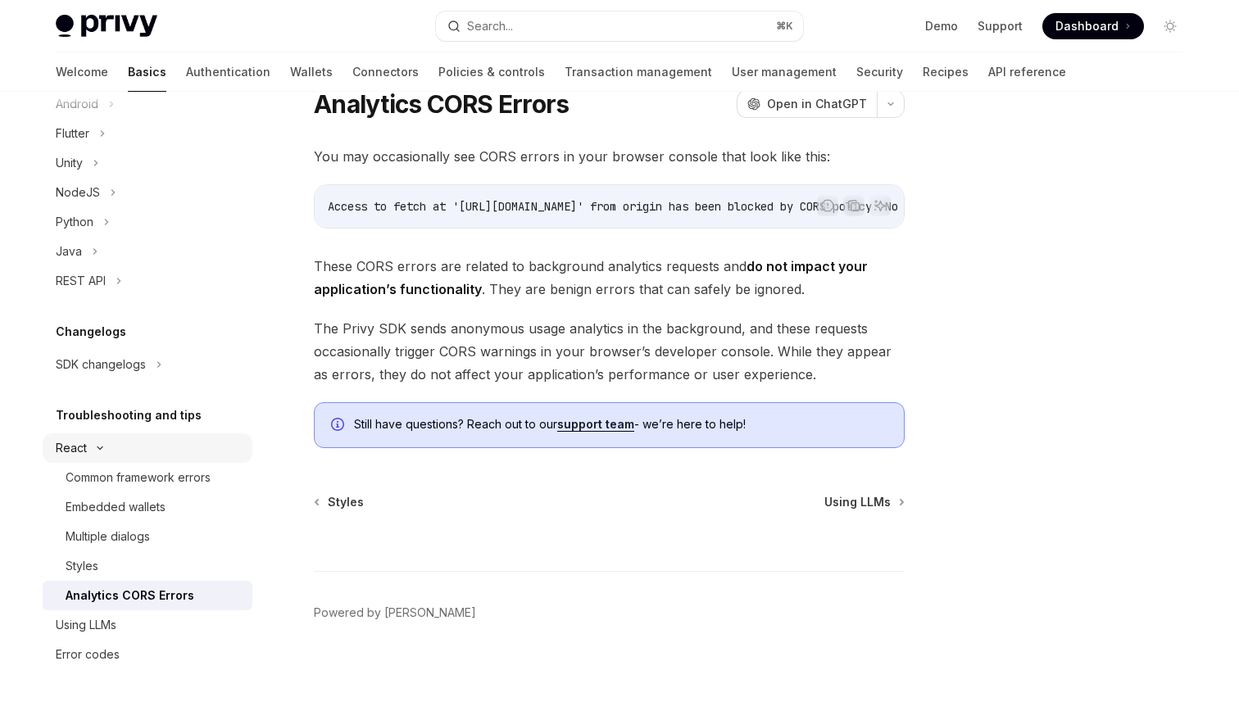
click at [96, 452] on div "React" at bounding box center [148, 447] width 210 height 29
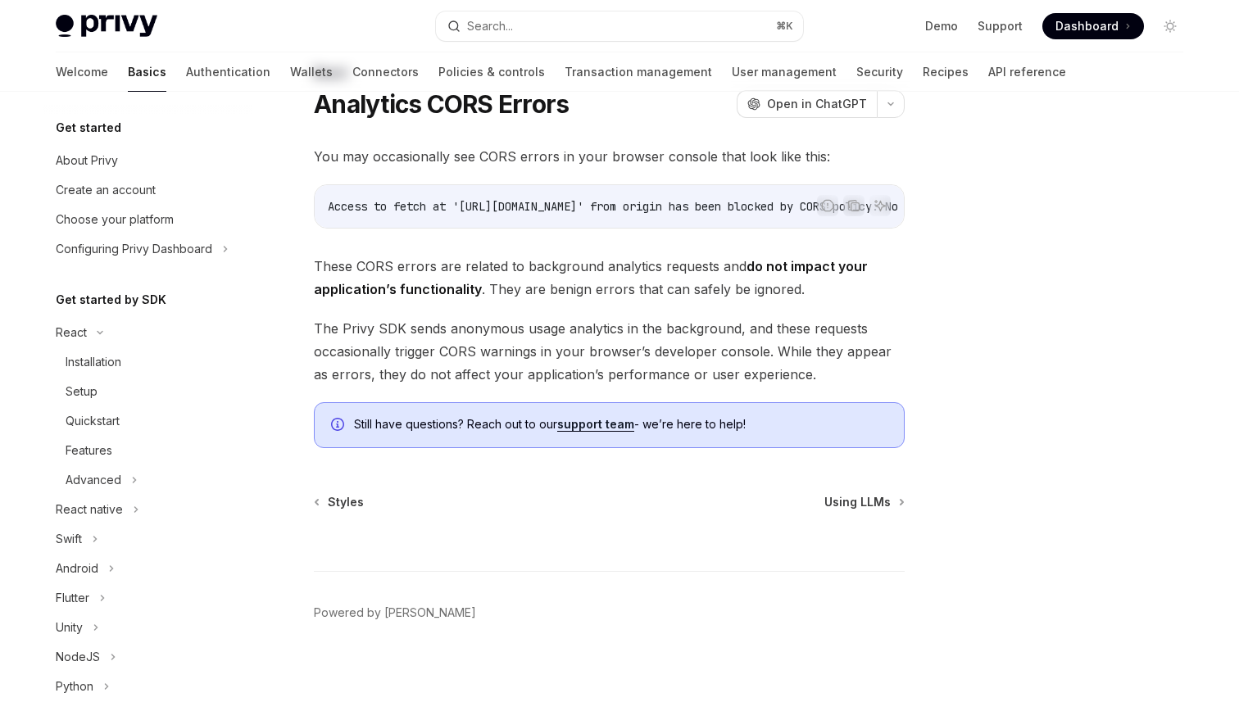
scroll to position [0, 0]
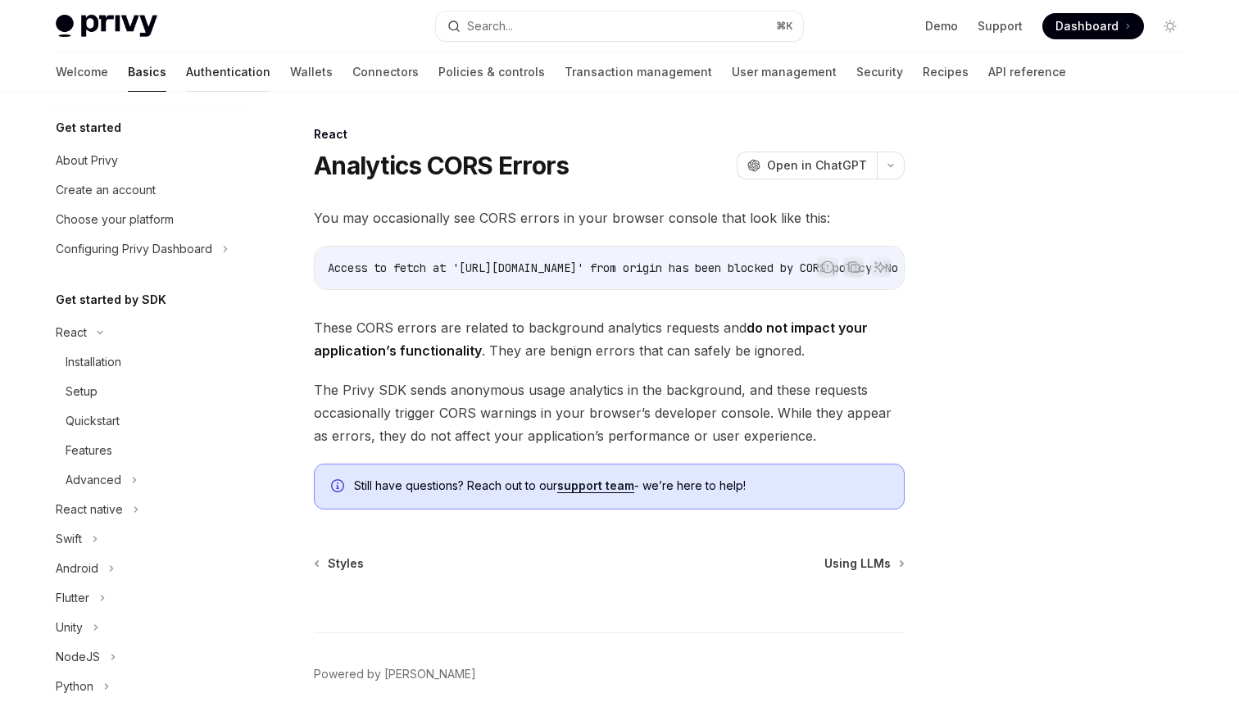
click at [186, 75] on link "Authentication" at bounding box center [228, 71] width 84 height 39
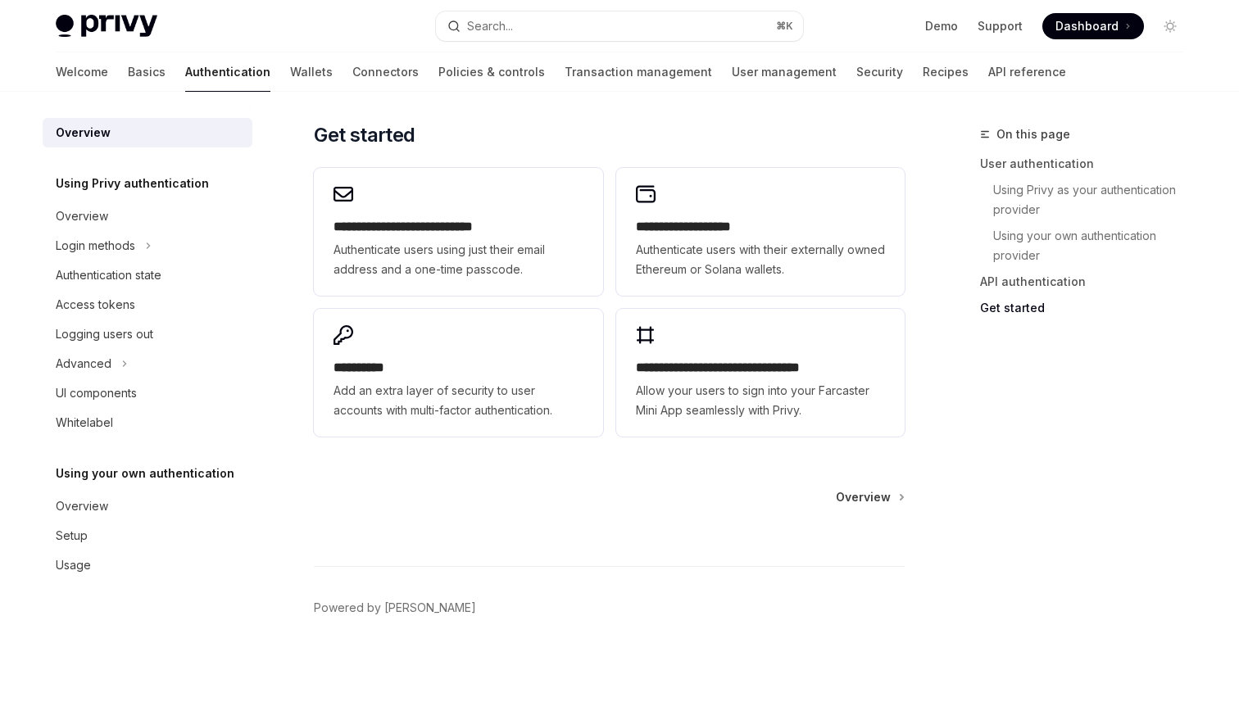
scroll to position [1376, 0]
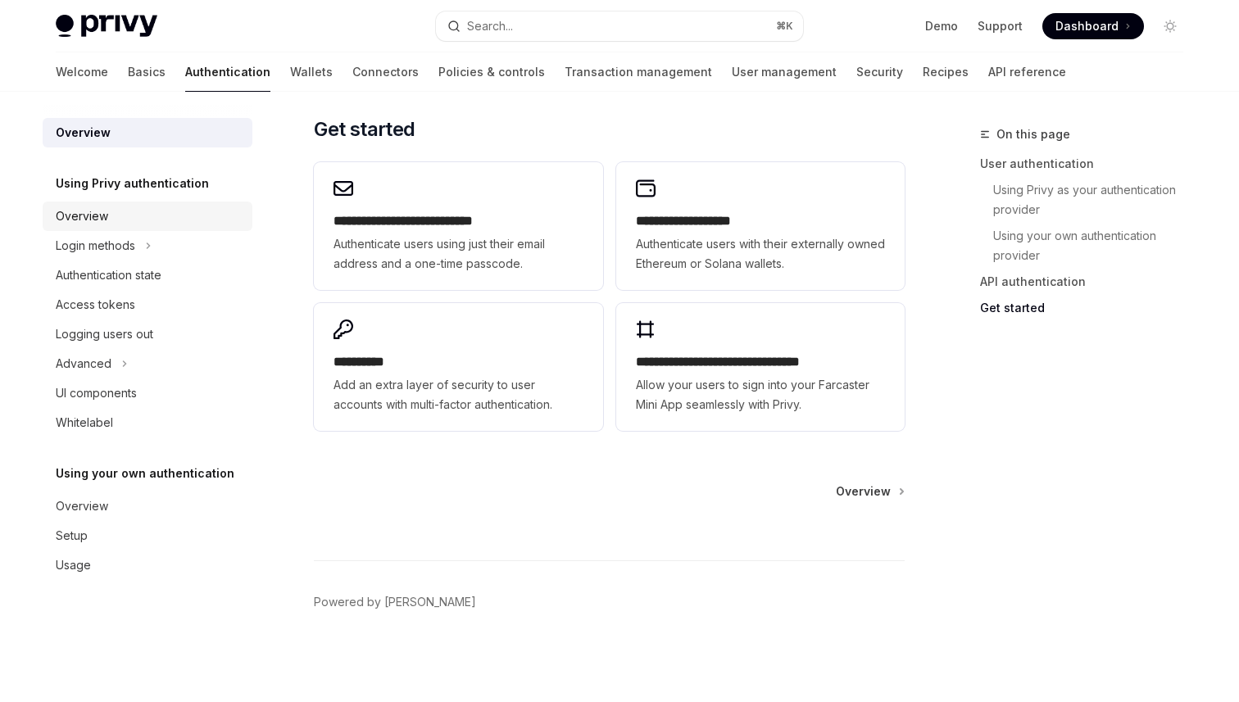
click at [104, 224] on div "Overview" at bounding box center [82, 216] width 52 height 20
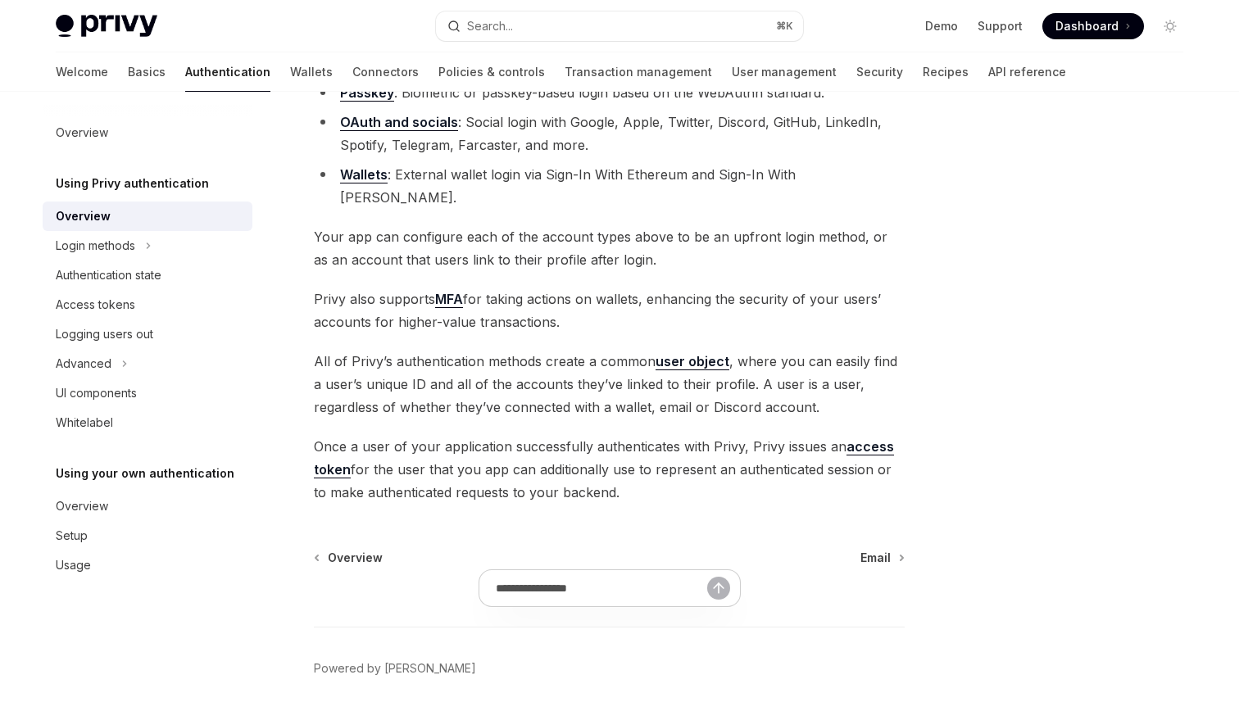
scroll to position [290, 0]
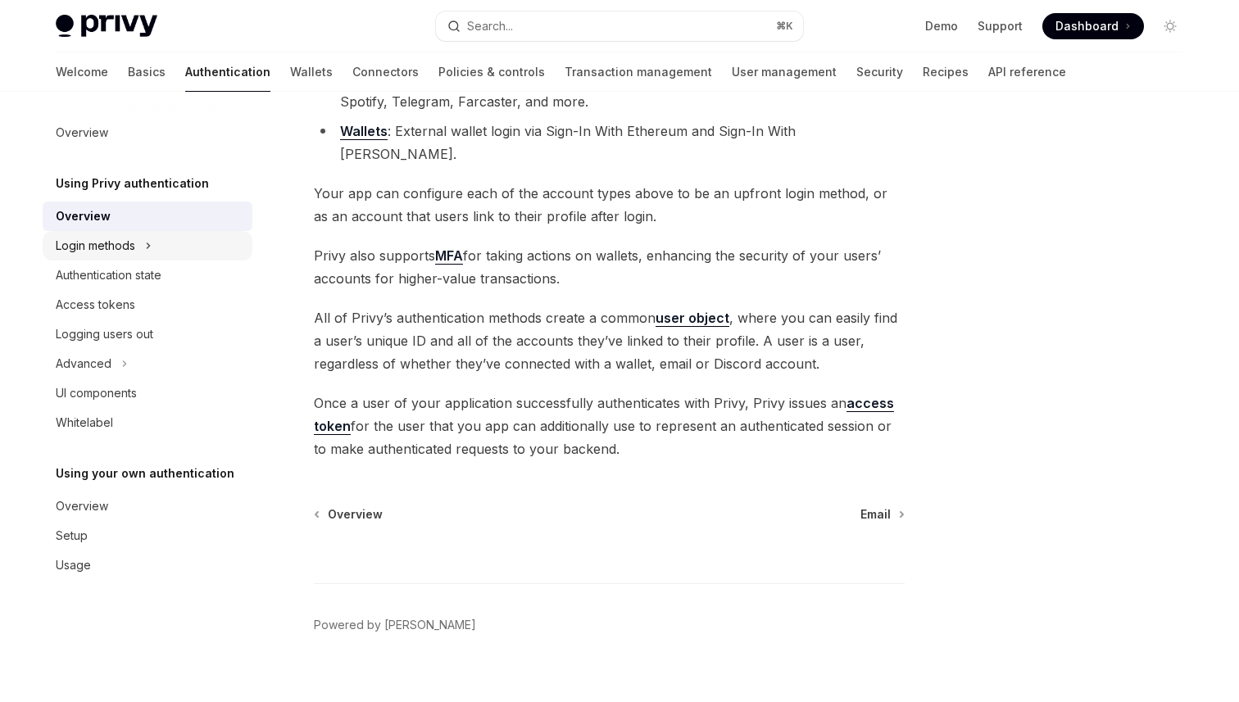
click at [131, 239] on div "Login methods" at bounding box center [95, 246] width 79 height 20
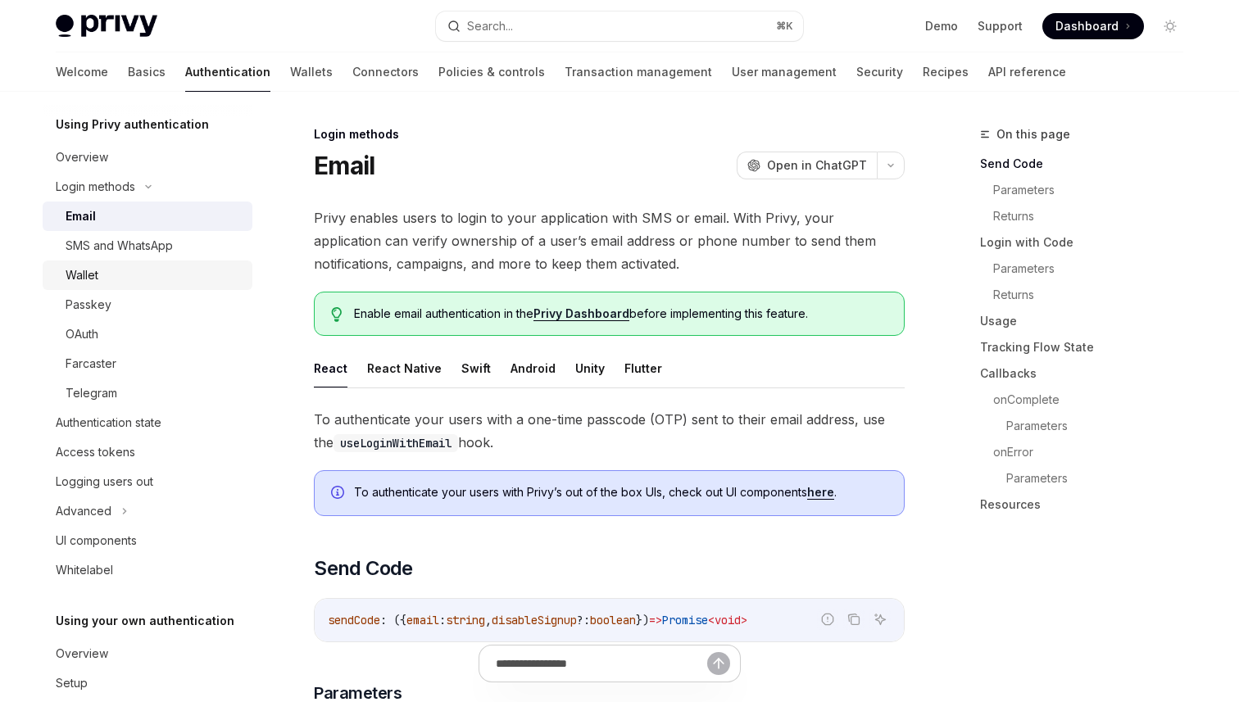
scroll to position [66, 0]
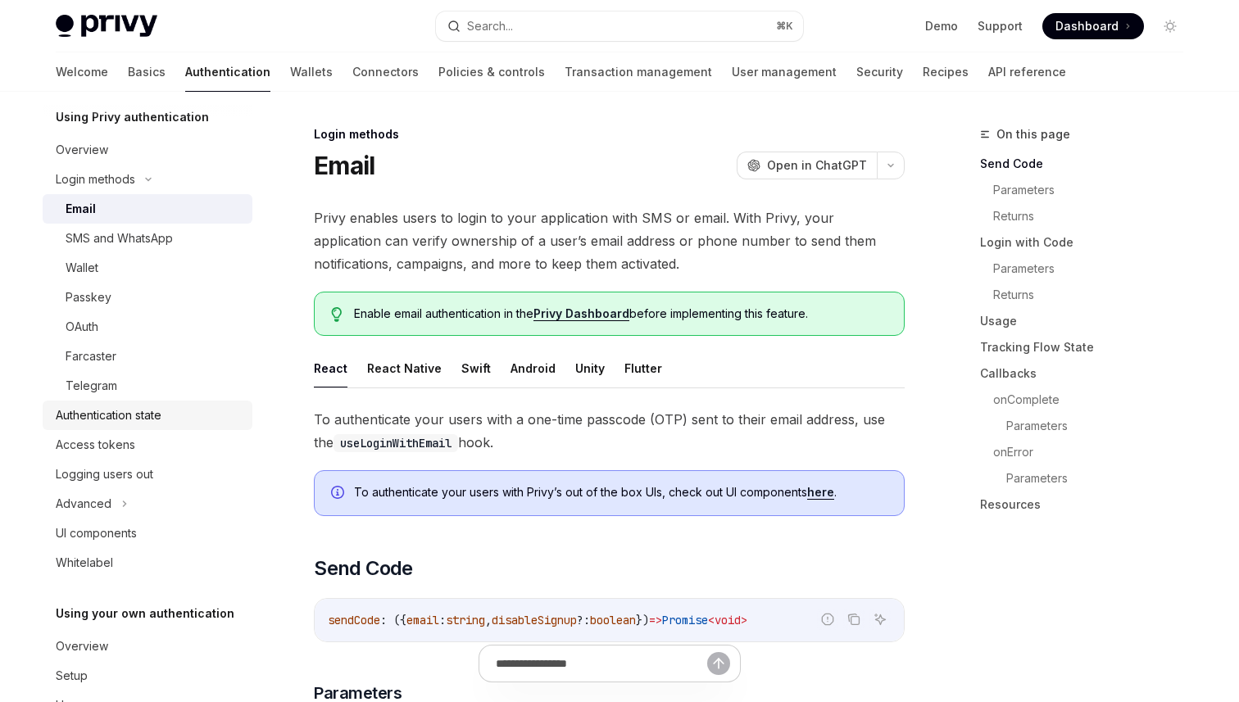
click at [159, 416] on div "Authentication state" at bounding box center [109, 416] width 106 height 20
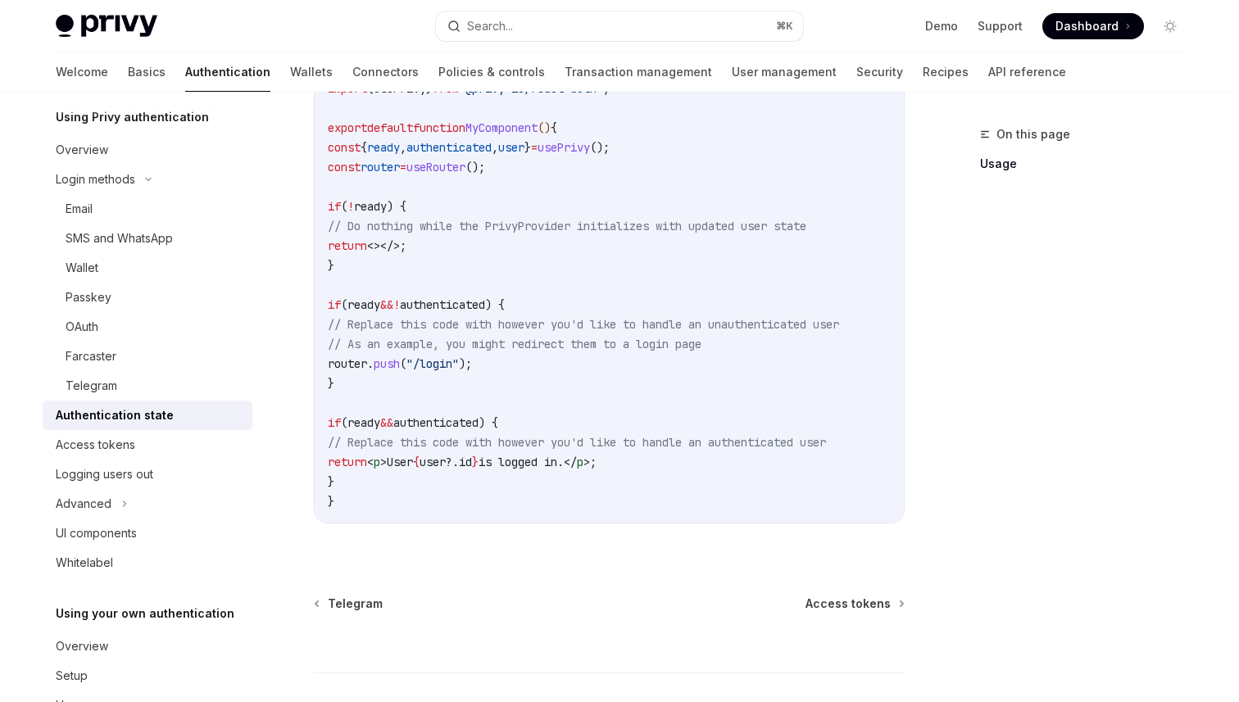
scroll to position [715, 0]
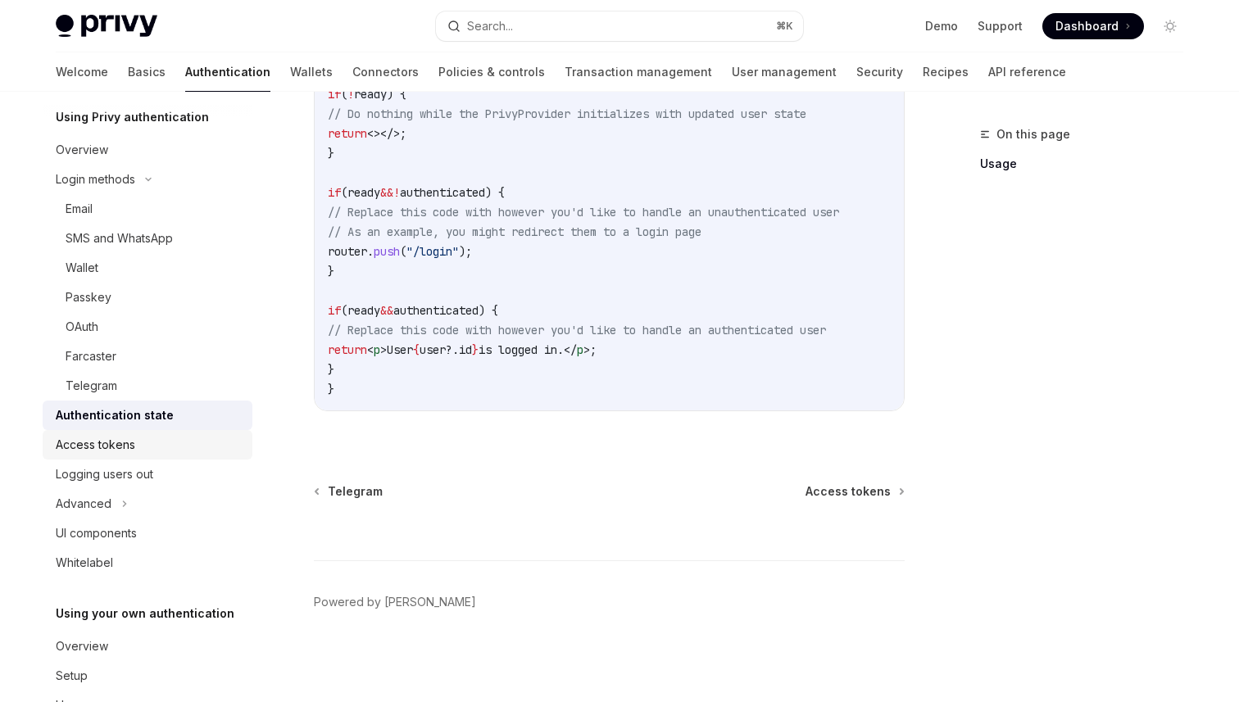
click at [125, 442] on div "Access tokens" at bounding box center [95, 445] width 79 height 20
type textarea "*"
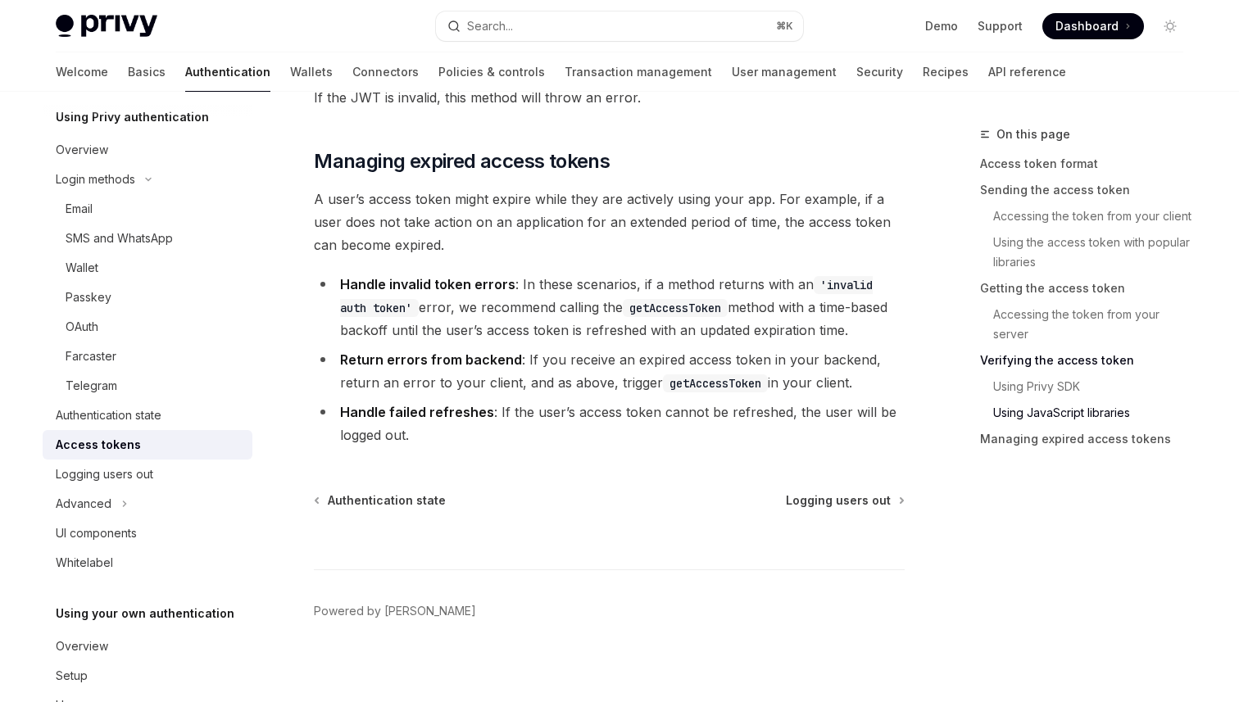
scroll to position [4309, 0]
